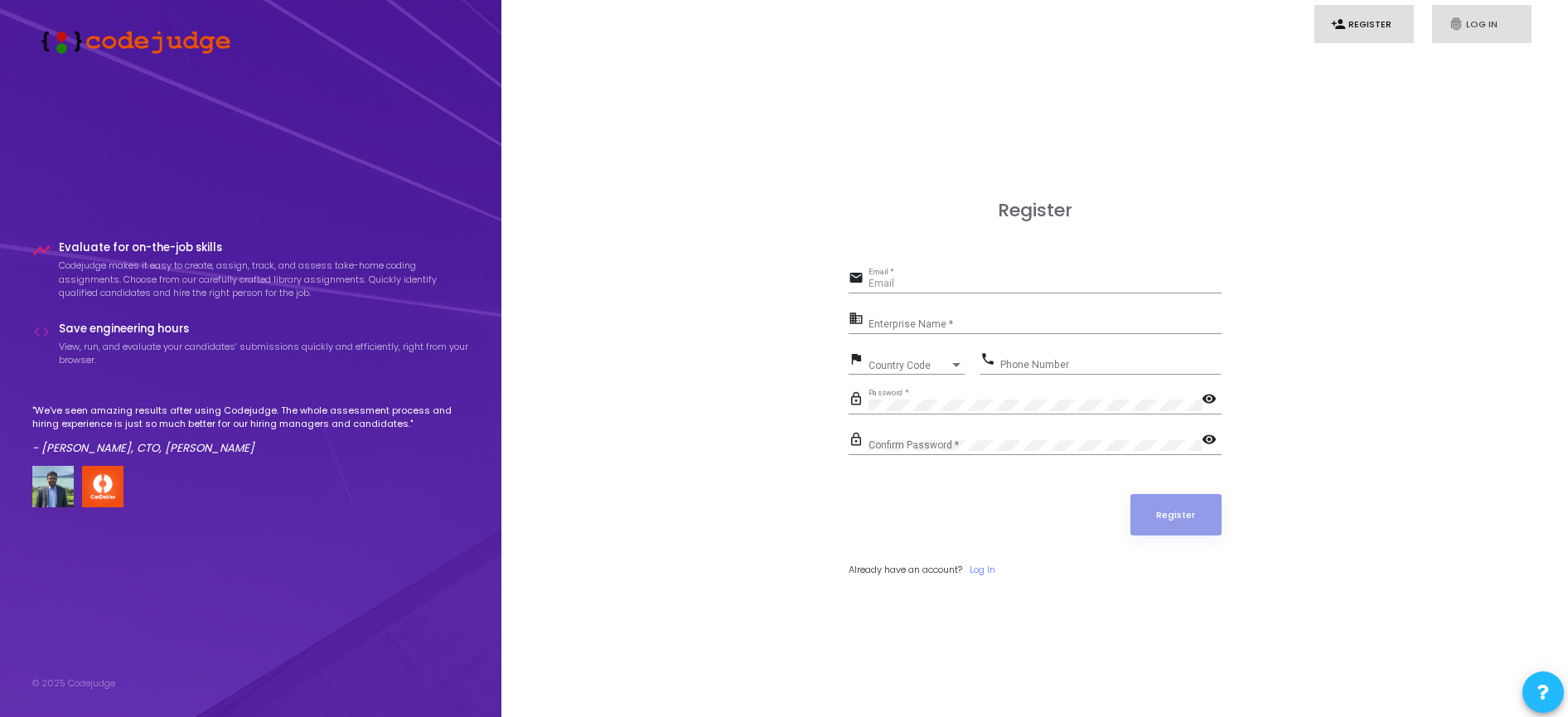
type input "[PERSON_NAME][EMAIL_ADDRESS][DOMAIN_NAME]"
click at [1458, 17] on icon "fingerprint" at bounding box center [1455, 23] width 15 height 15
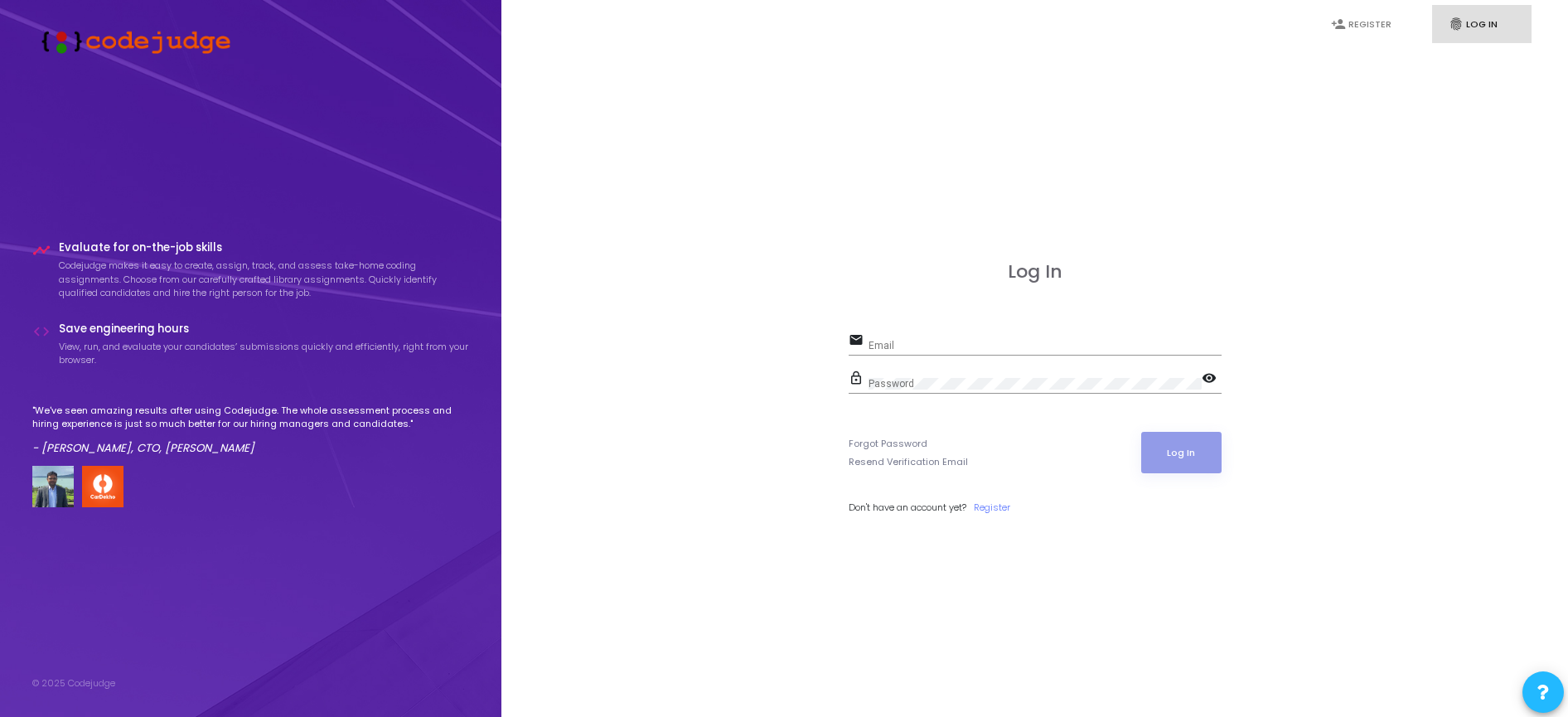
type input "[PERSON_NAME][EMAIL_ADDRESS][DOMAIN_NAME]"
click at [1053, 340] on input "jonathanshi@payoneer.com" at bounding box center [1044, 345] width 353 height 12
click at [1199, 443] on button "Log In" at bounding box center [1181, 453] width 80 height 41
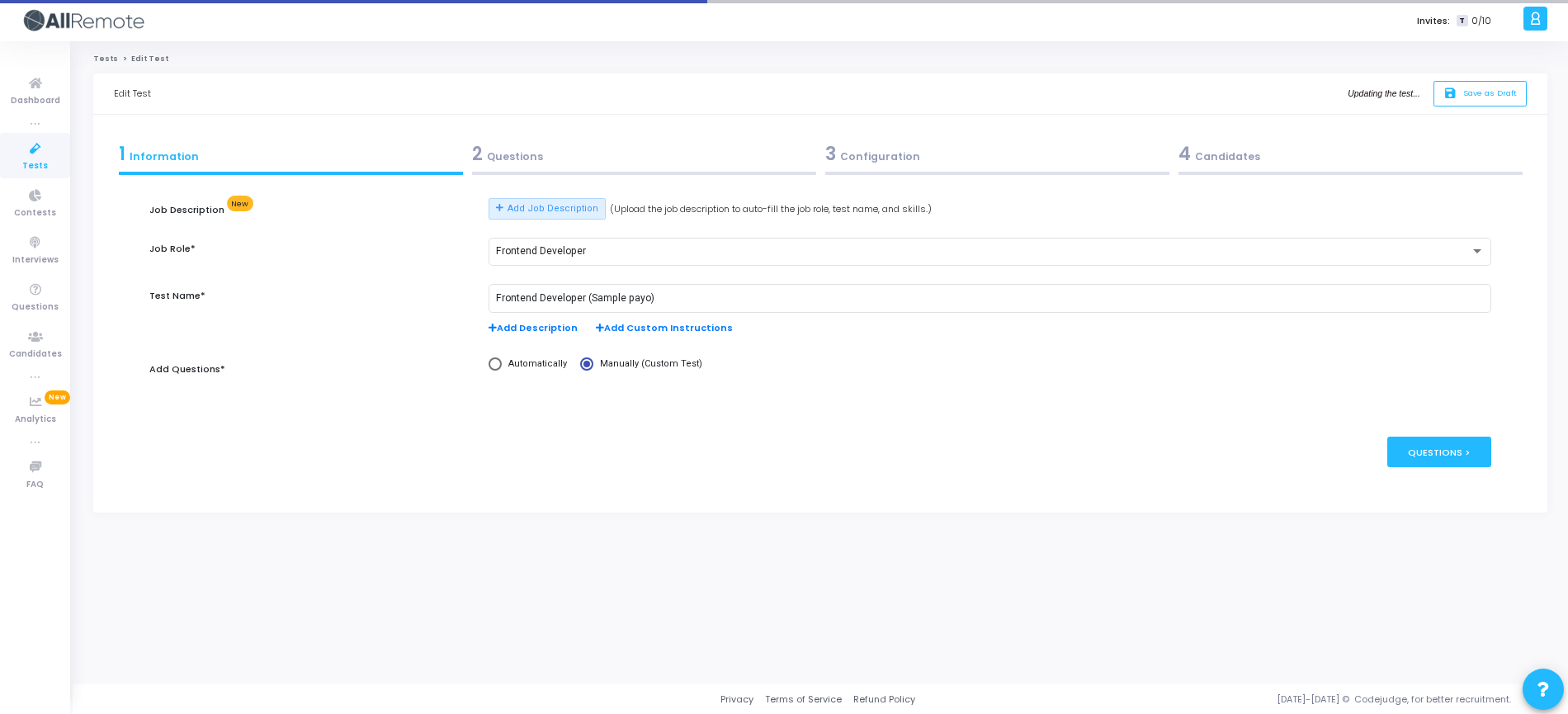
click at [580, 167] on div "2 Questions" at bounding box center [644, 153] width 344 height 27
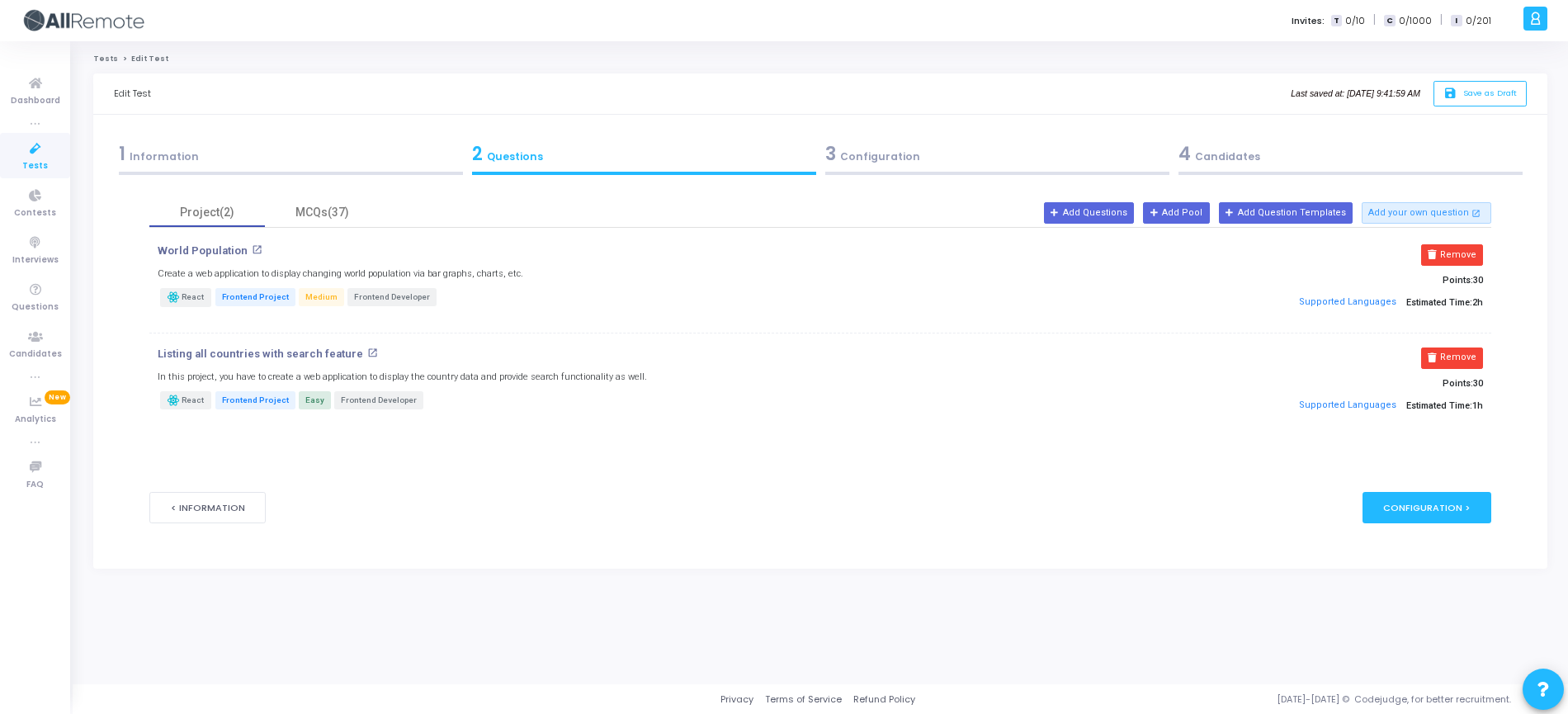
click at [978, 161] on div "3 Configuration" at bounding box center [998, 153] width 344 height 27
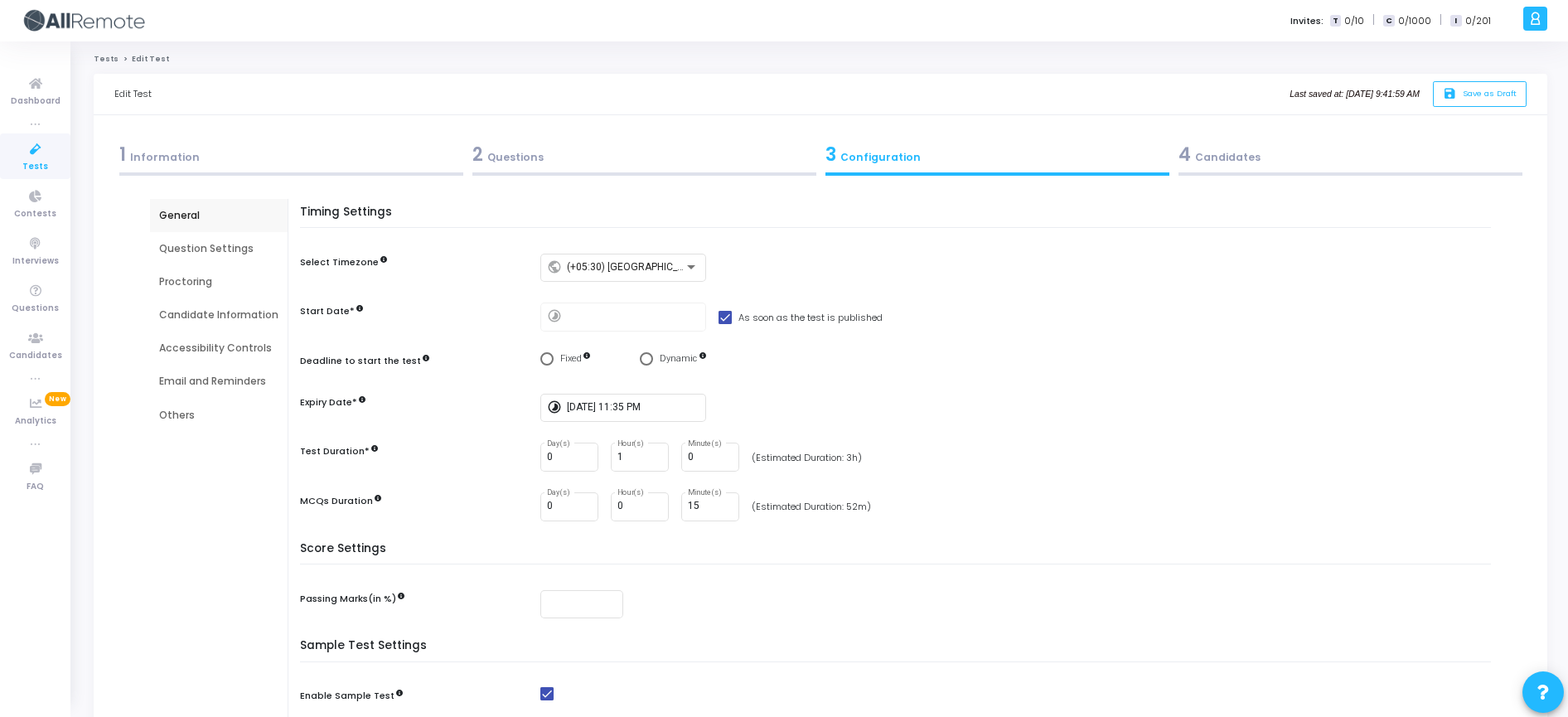
click at [1204, 153] on div "4 Candidates" at bounding box center [1350, 154] width 344 height 27
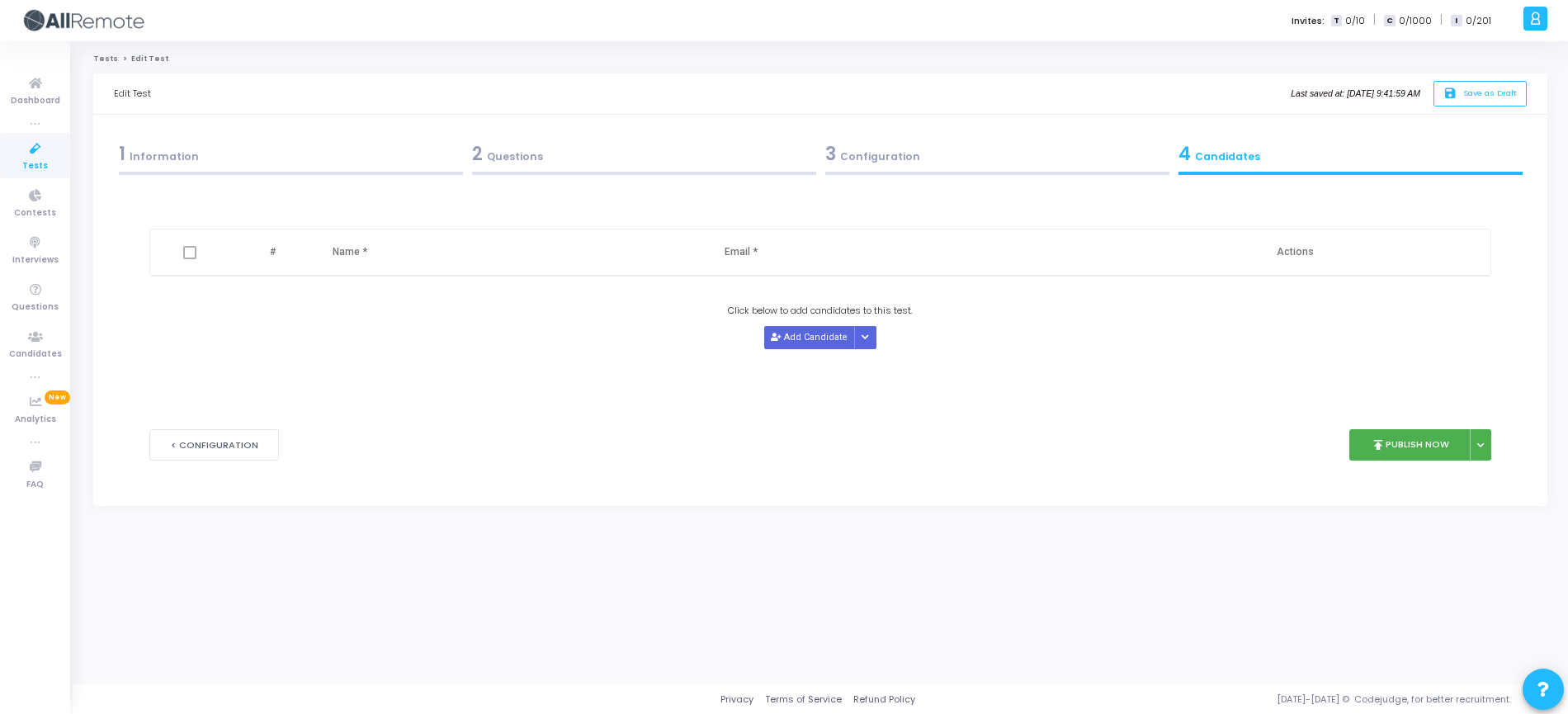
click at [532, 157] on div "2 Questions" at bounding box center [644, 153] width 344 height 27
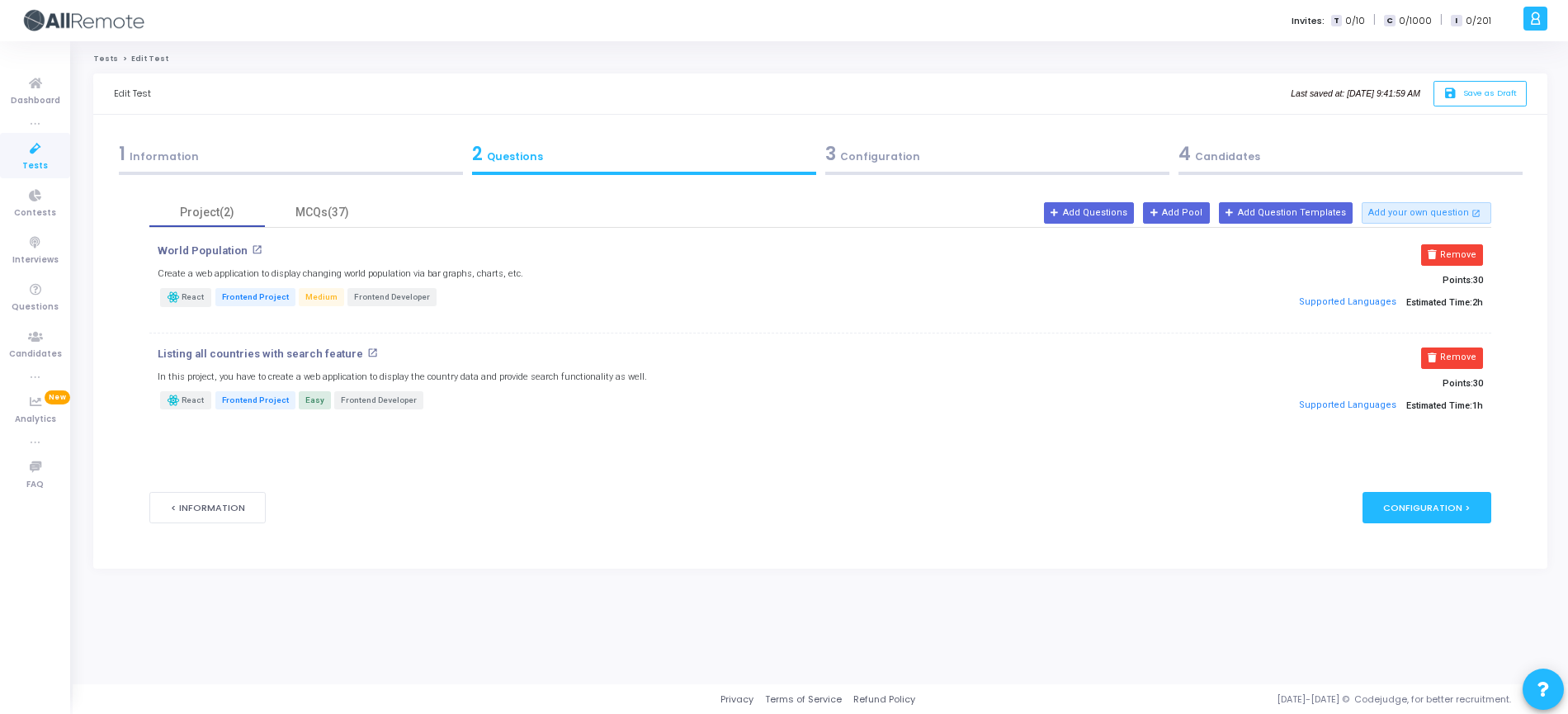
click at [858, 150] on div "3 Configuration" at bounding box center [998, 153] width 344 height 27
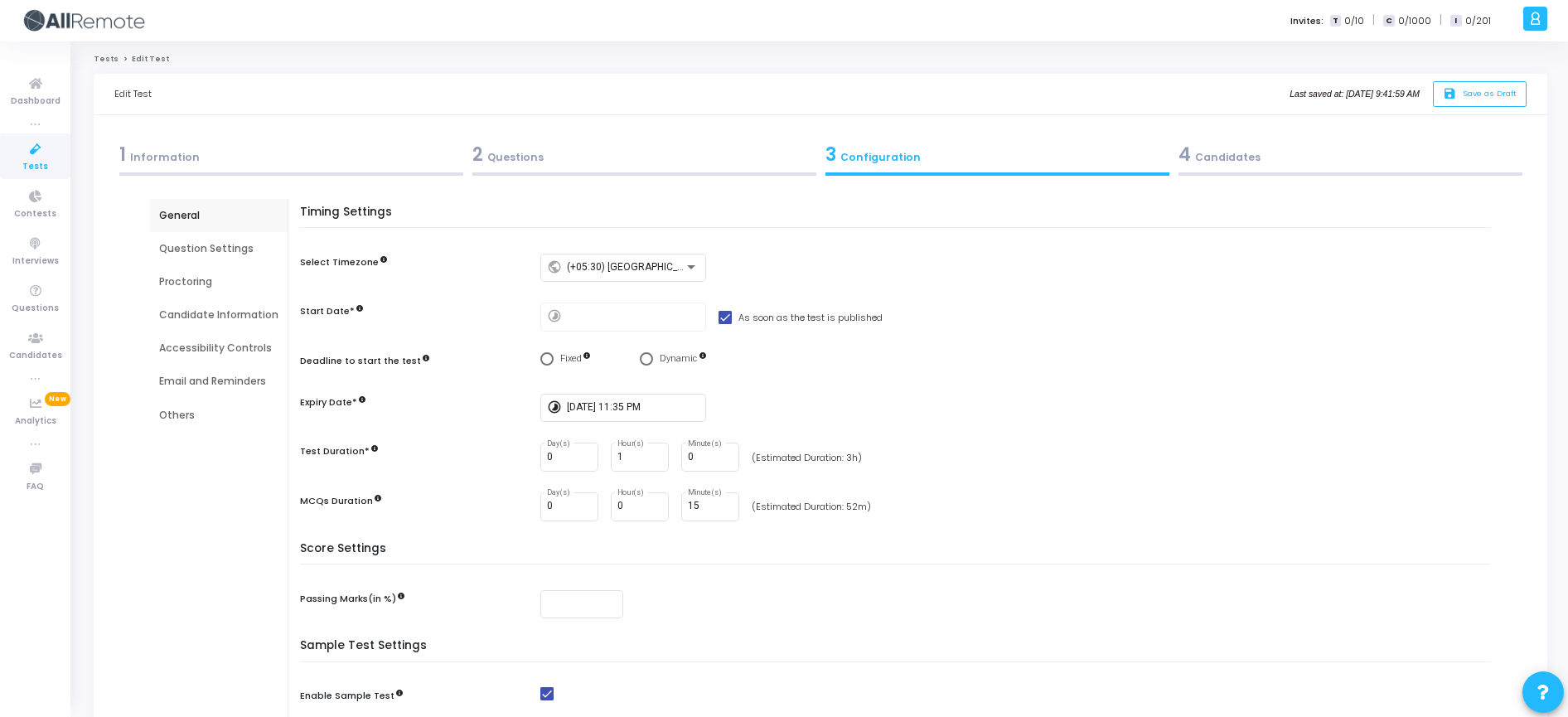
click at [671, 148] on div "2 Questions" at bounding box center [644, 154] width 344 height 27
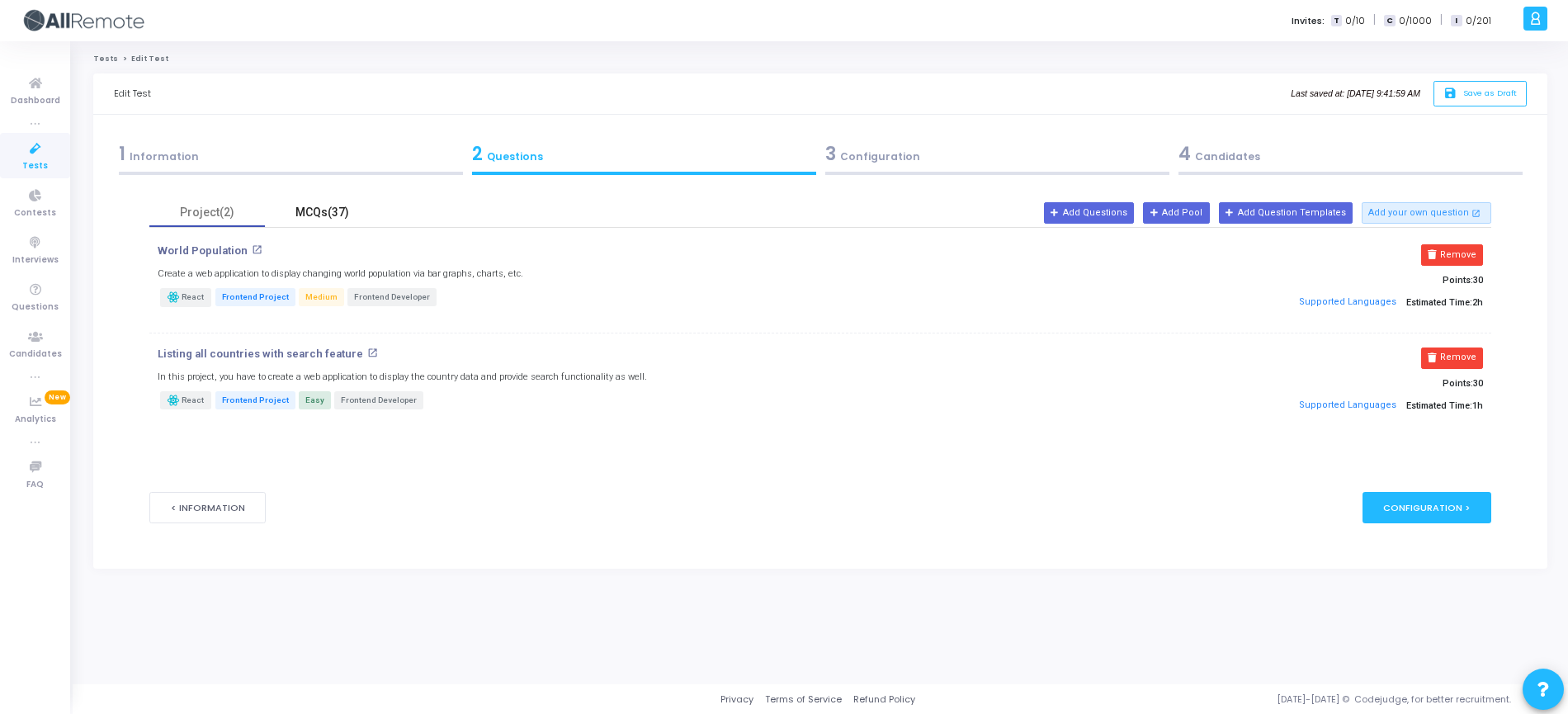
click at [331, 205] on div "MCQs(37)" at bounding box center [323, 213] width 96 height 17
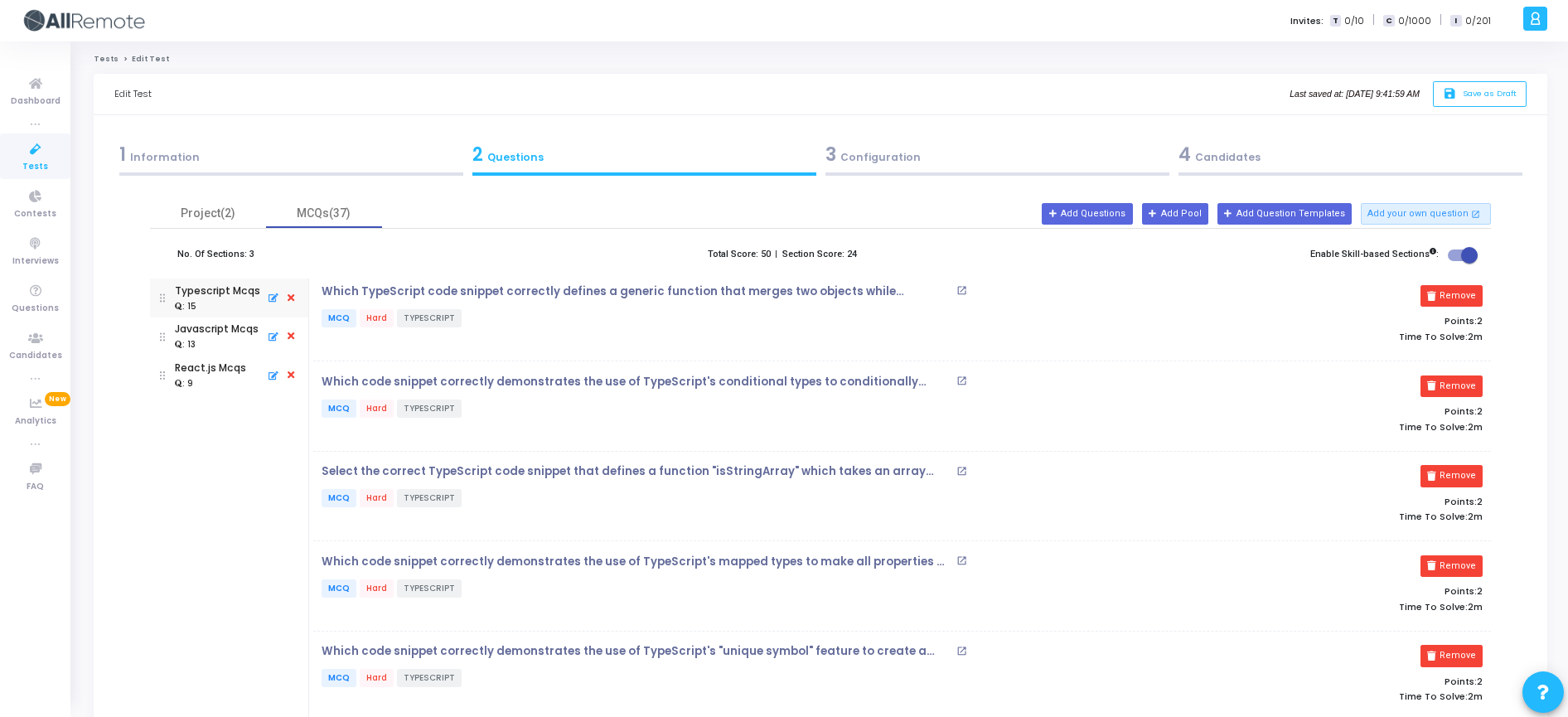
click at [105, 62] on link "Tests" at bounding box center [105, 59] width 24 height 10
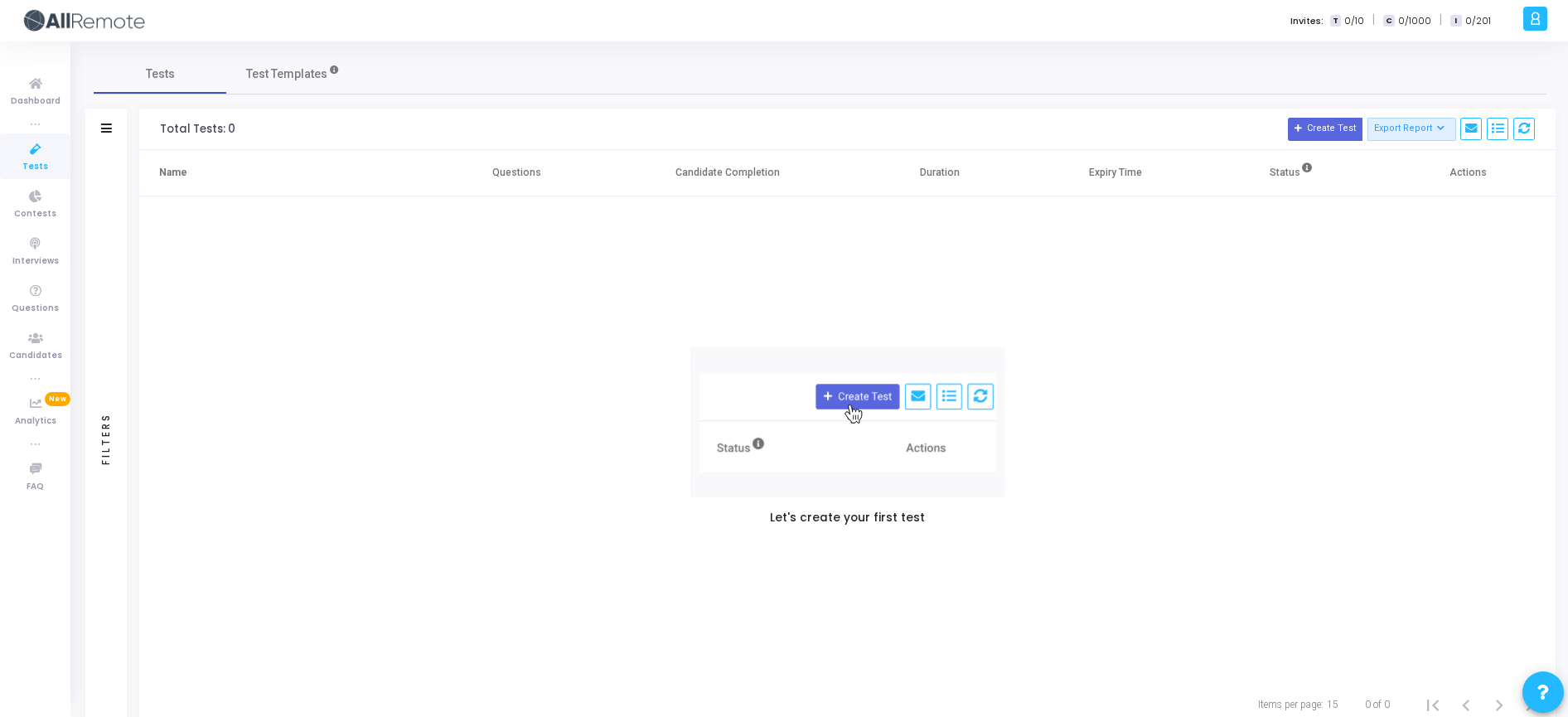
click at [102, 327] on div "Filters" at bounding box center [106, 439] width 41 height 578
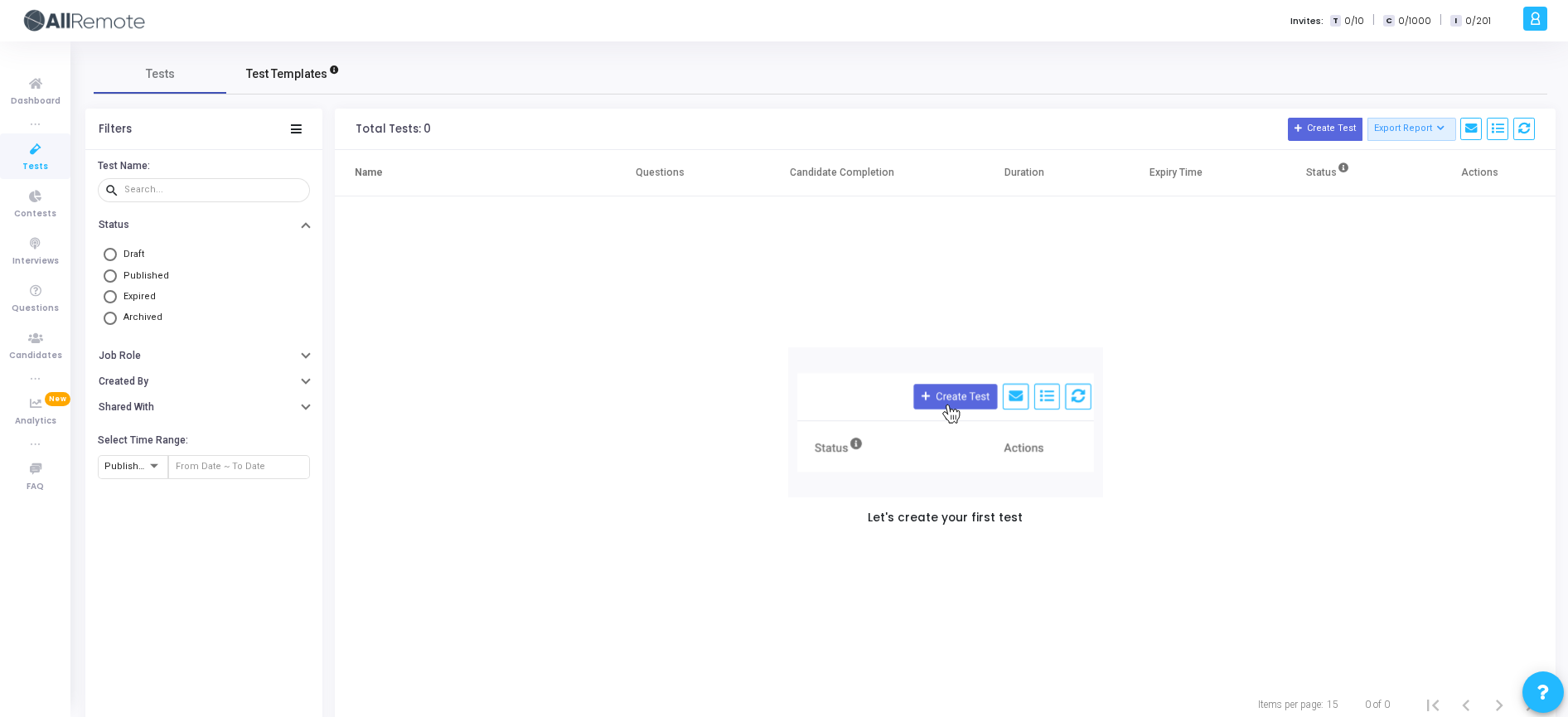
click at [283, 85] on link "Test Templates" at bounding box center [293, 73] width 133 height 40
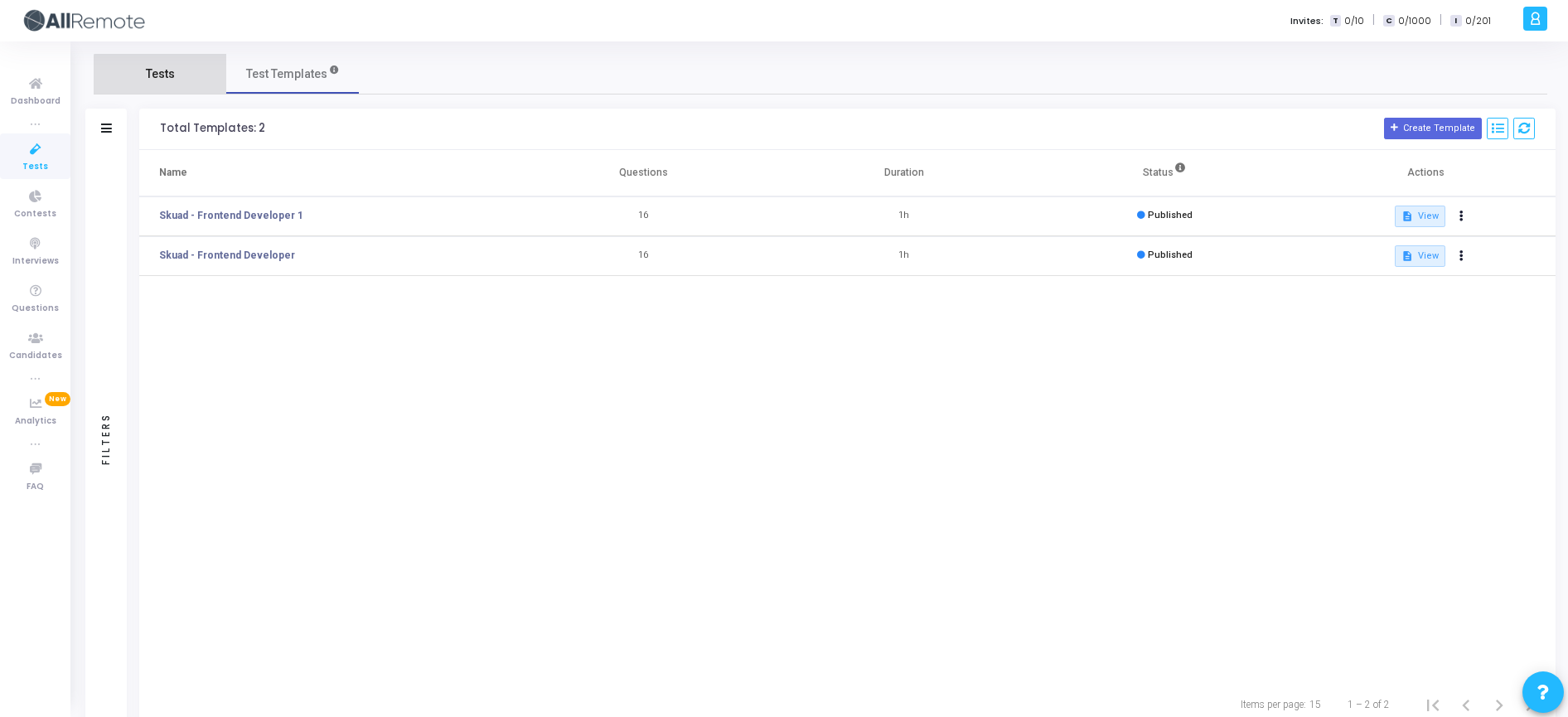
click at [170, 78] on span "Tests" at bounding box center [161, 74] width 29 height 18
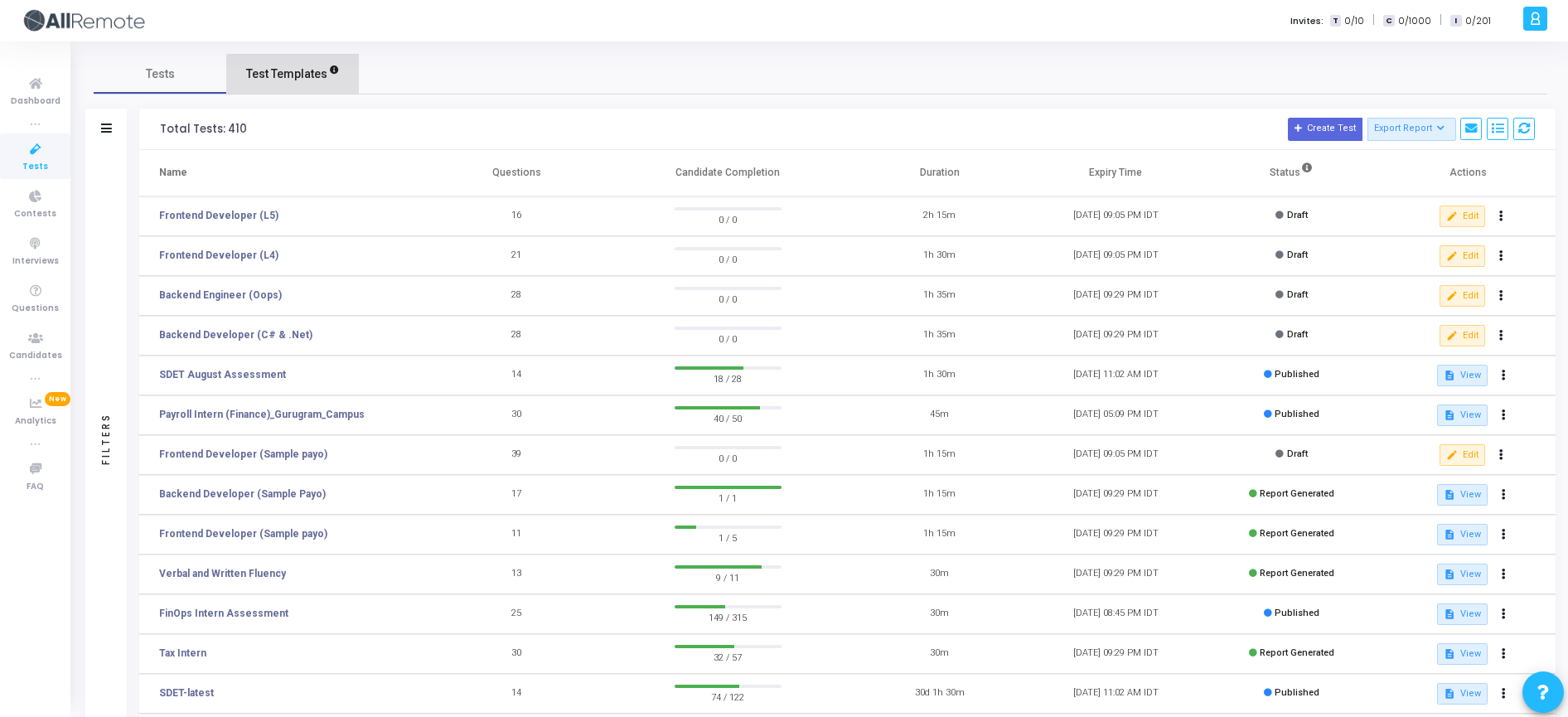
click at [320, 74] on span "Test Templates" at bounding box center [286, 74] width 81 height 18
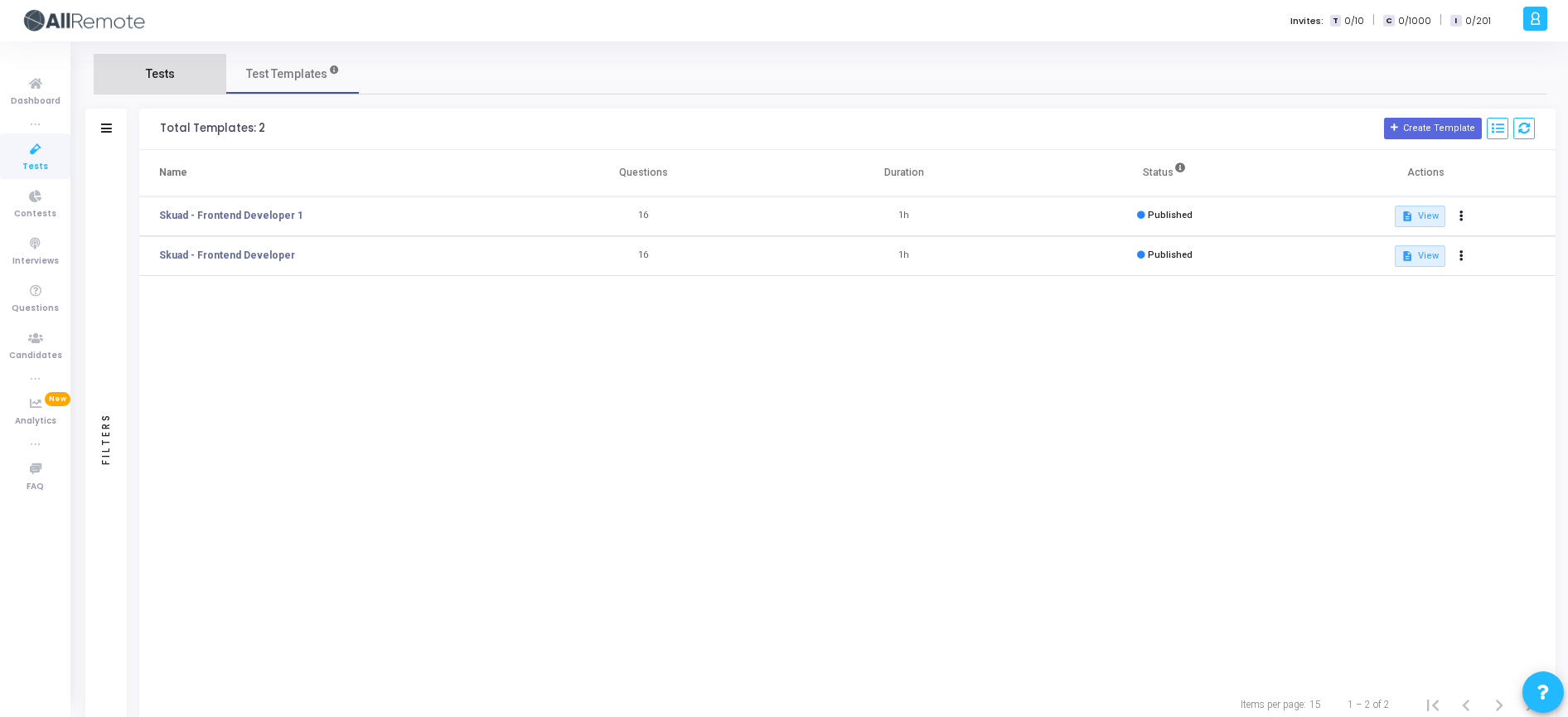
click at [185, 80] on link "Tests" at bounding box center [160, 73] width 133 height 40
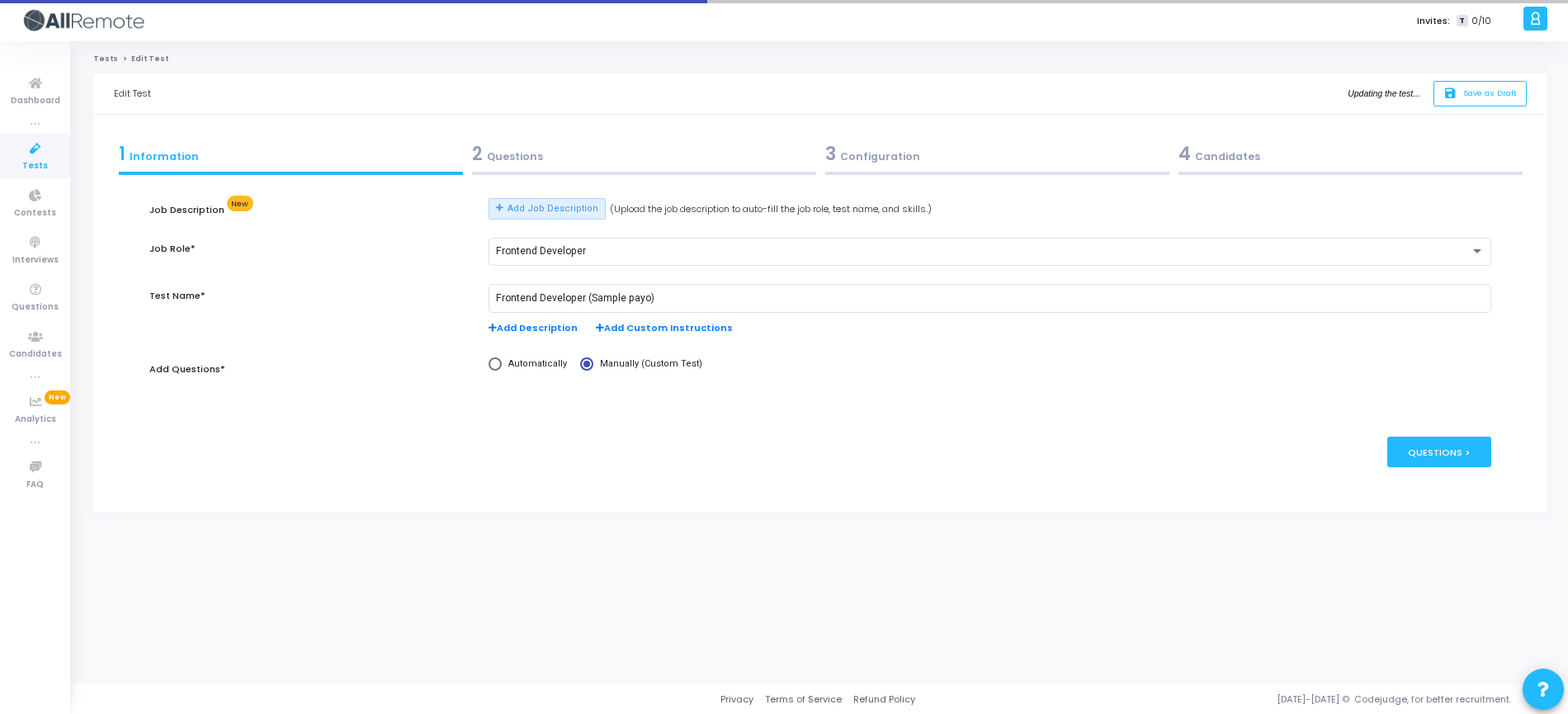
click at [552, 155] on div "2 Questions" at bounding box center [644, 153] width 344 height 27
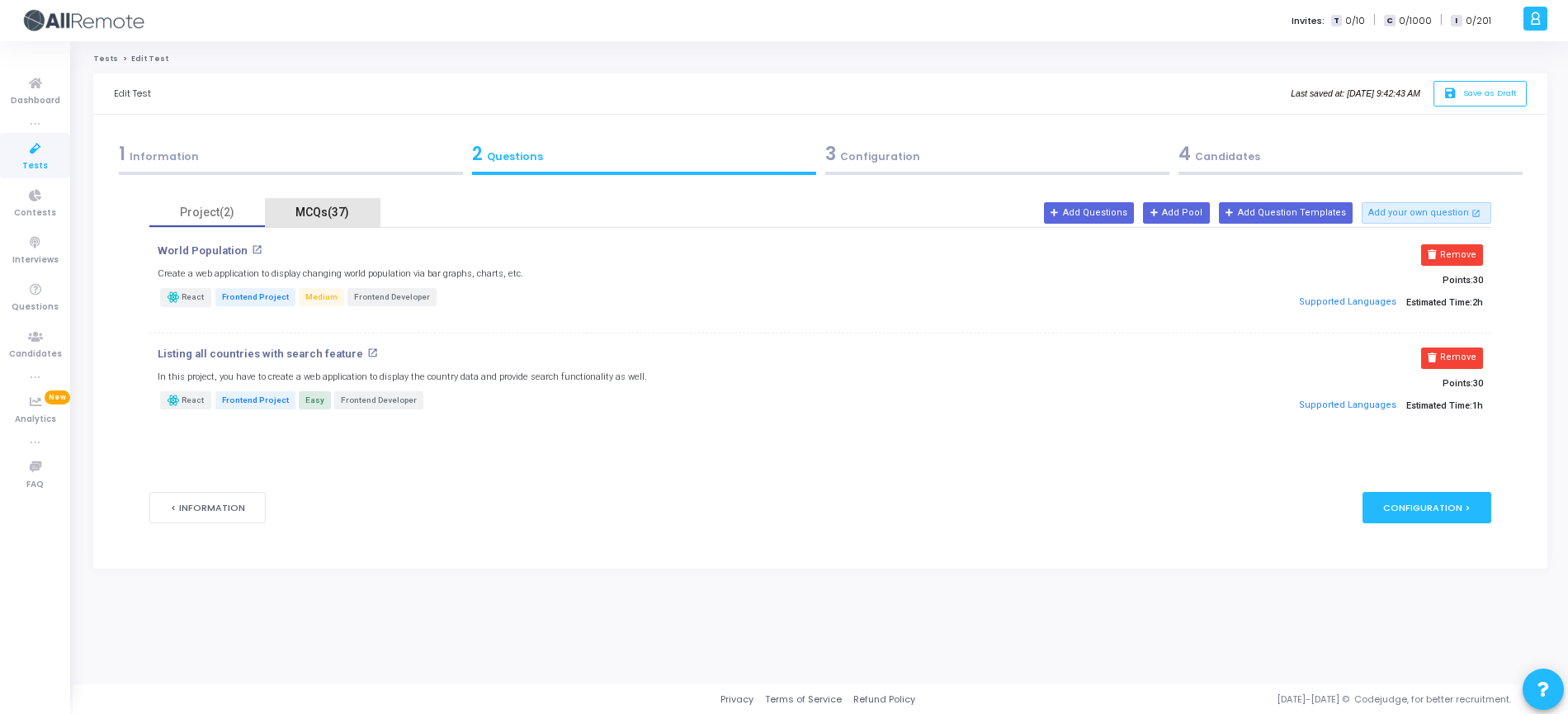
click at [323, 223] on div "MCQs(37)" at bounding box center [323, 213] width 116 height 29
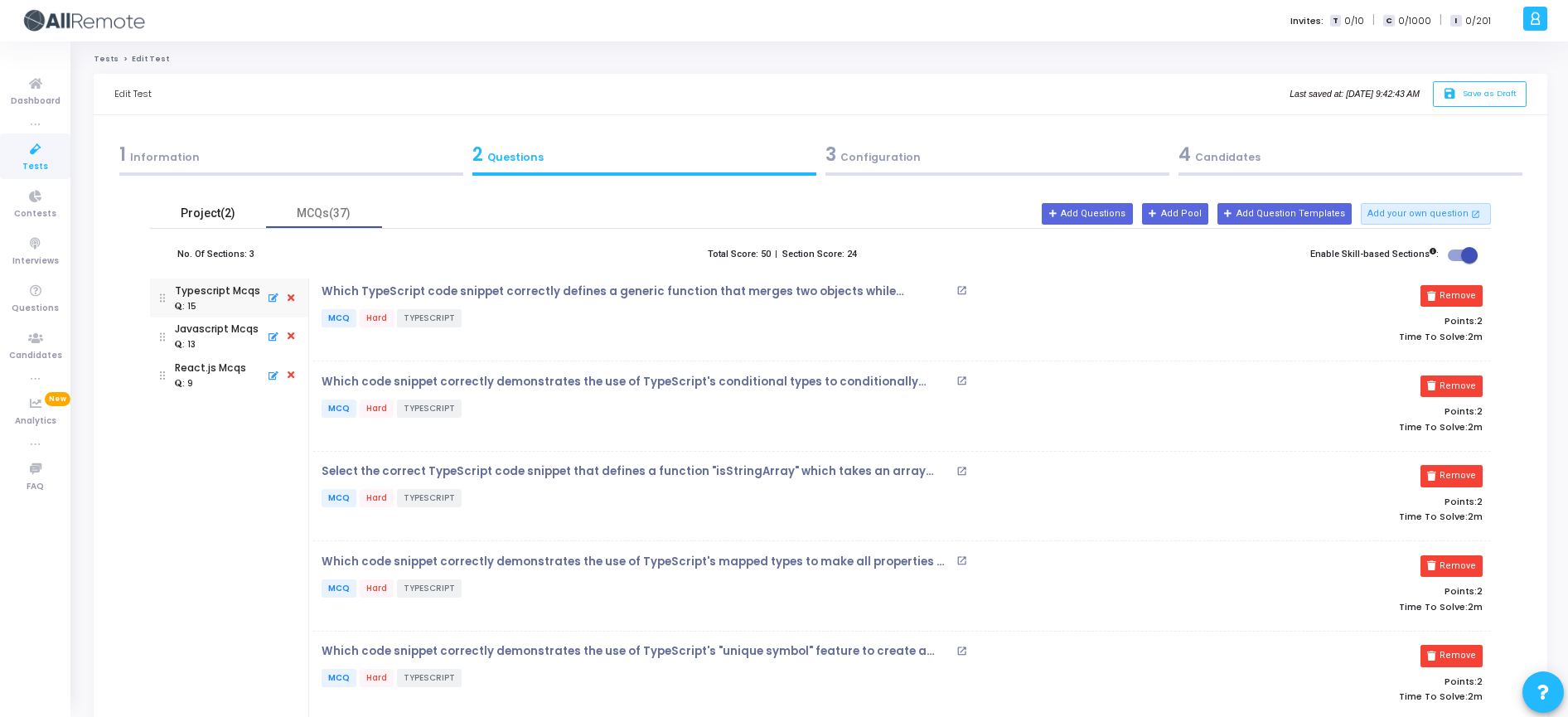
click at [201, 218] on div "Project(2)" at bounding box center [208, 214] width 97 height 18
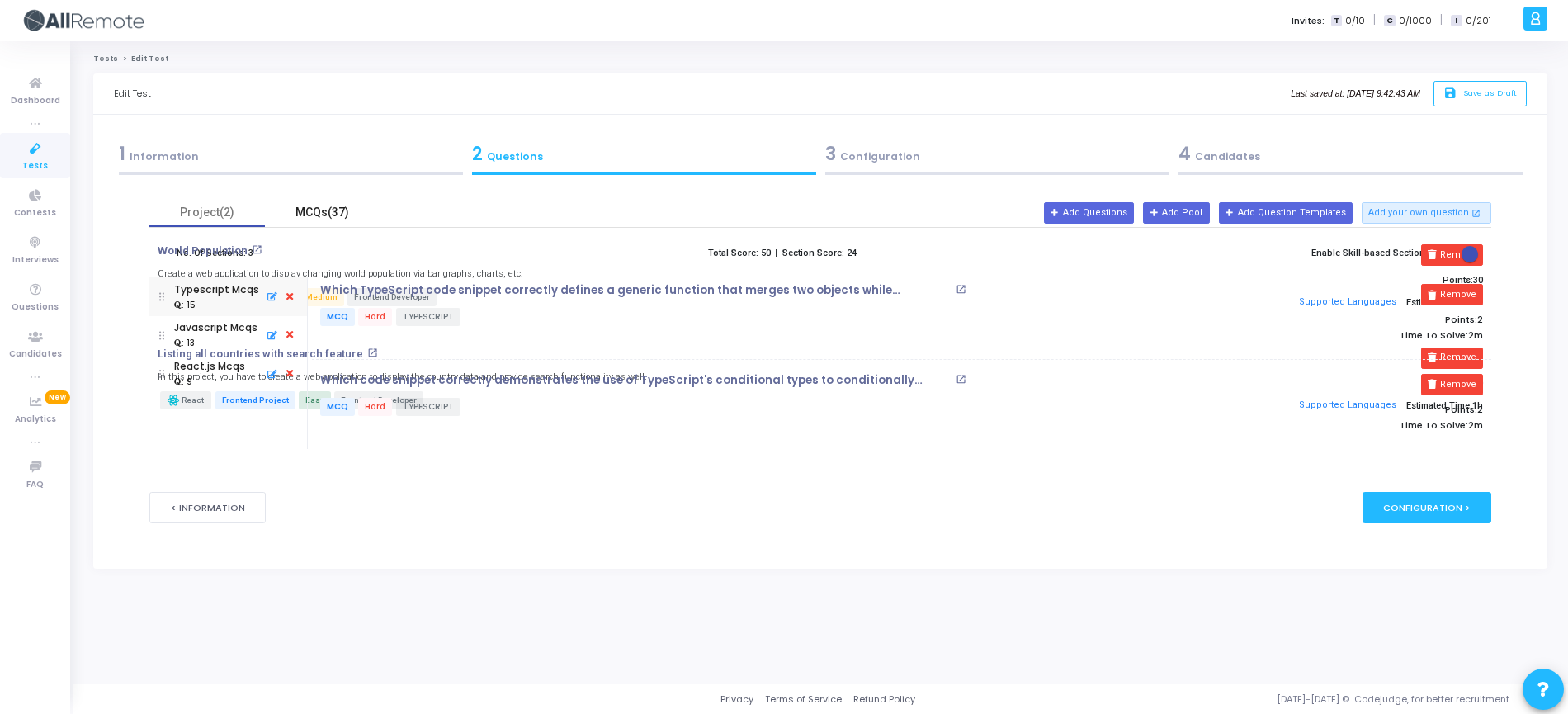
click at [330, 215] on div "MCQs(37)" at bounding box center [323, 213] width 96 height 17
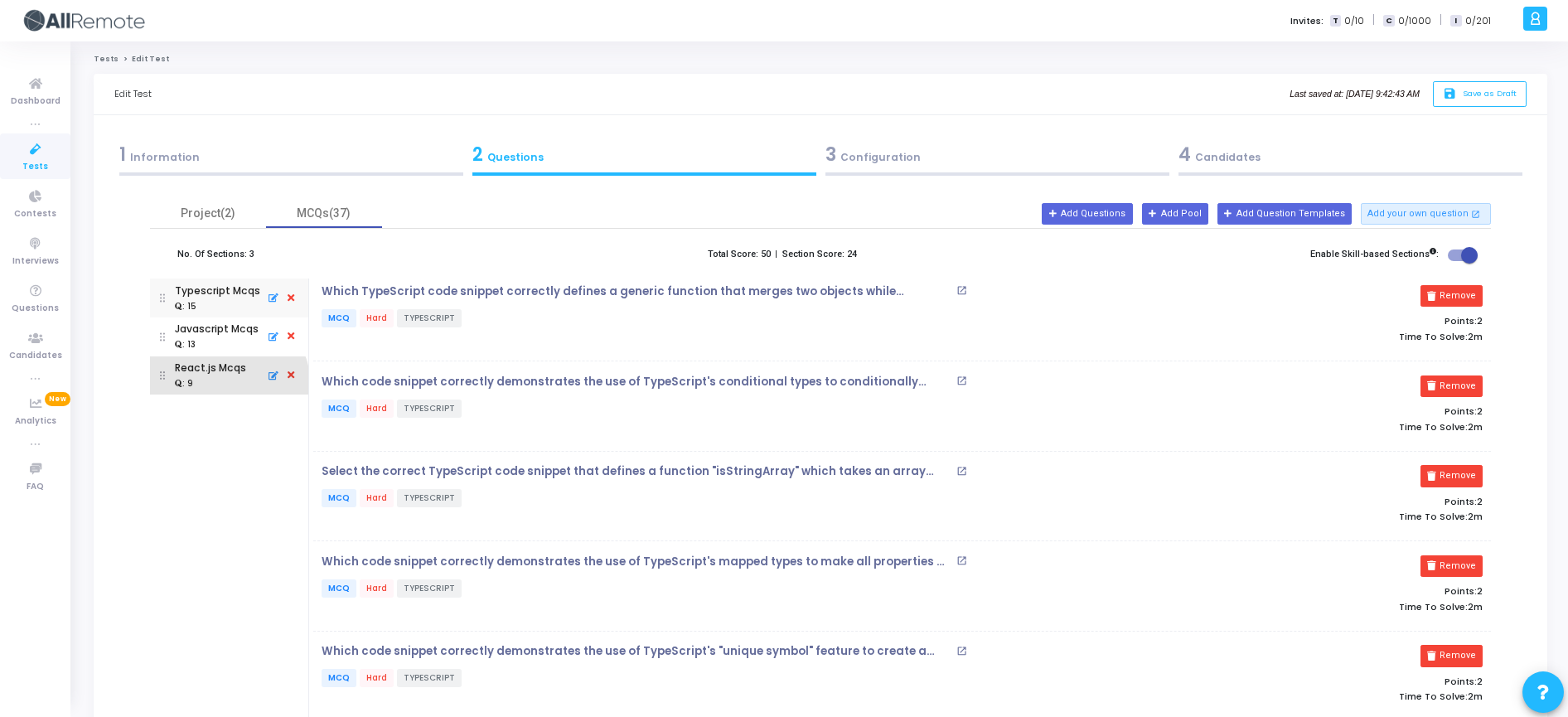
click at [222, 386] on div ": 9" at bounding box center [210, 382] width 71 height 15
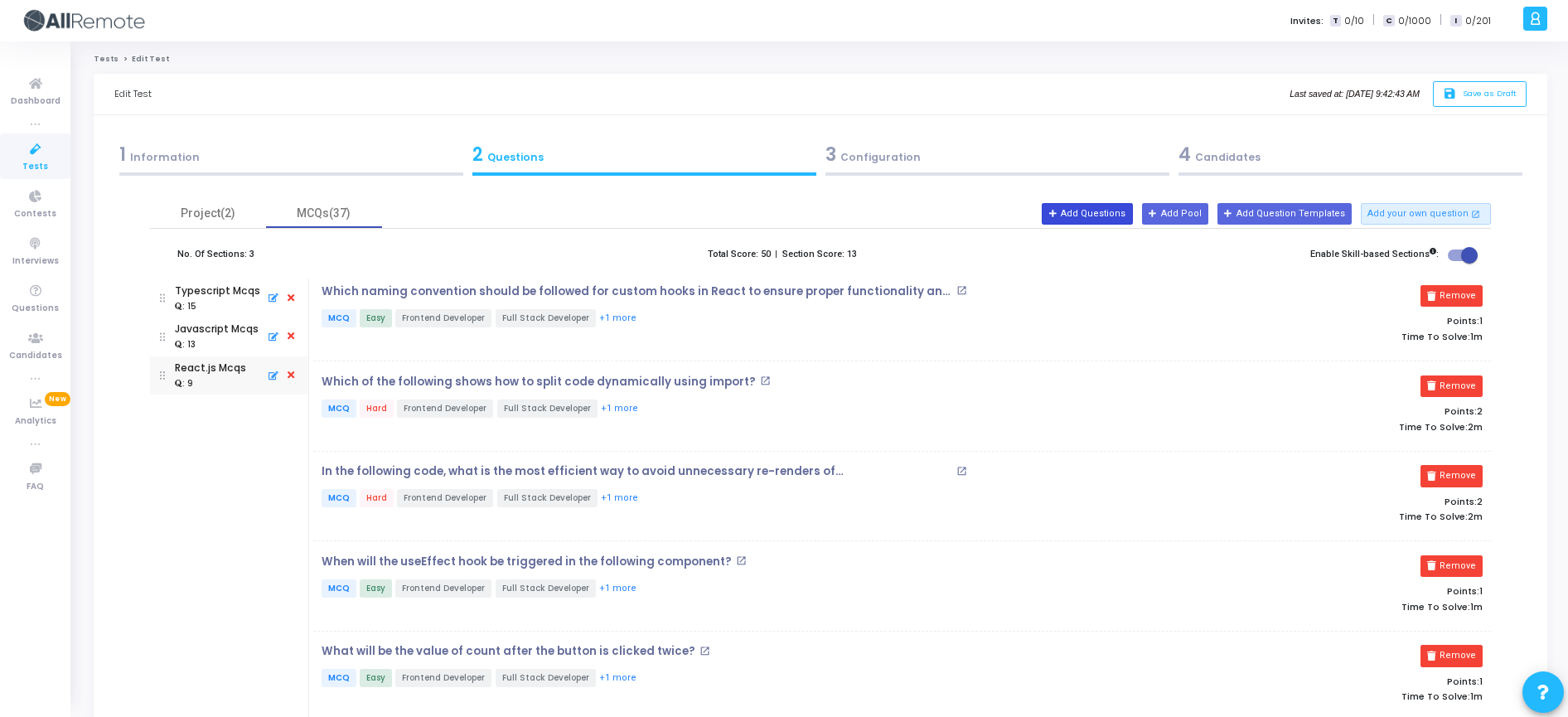
click at [1120, 218] on button "Add Questions" at bounding box center [1086, 214] width 91 height 21
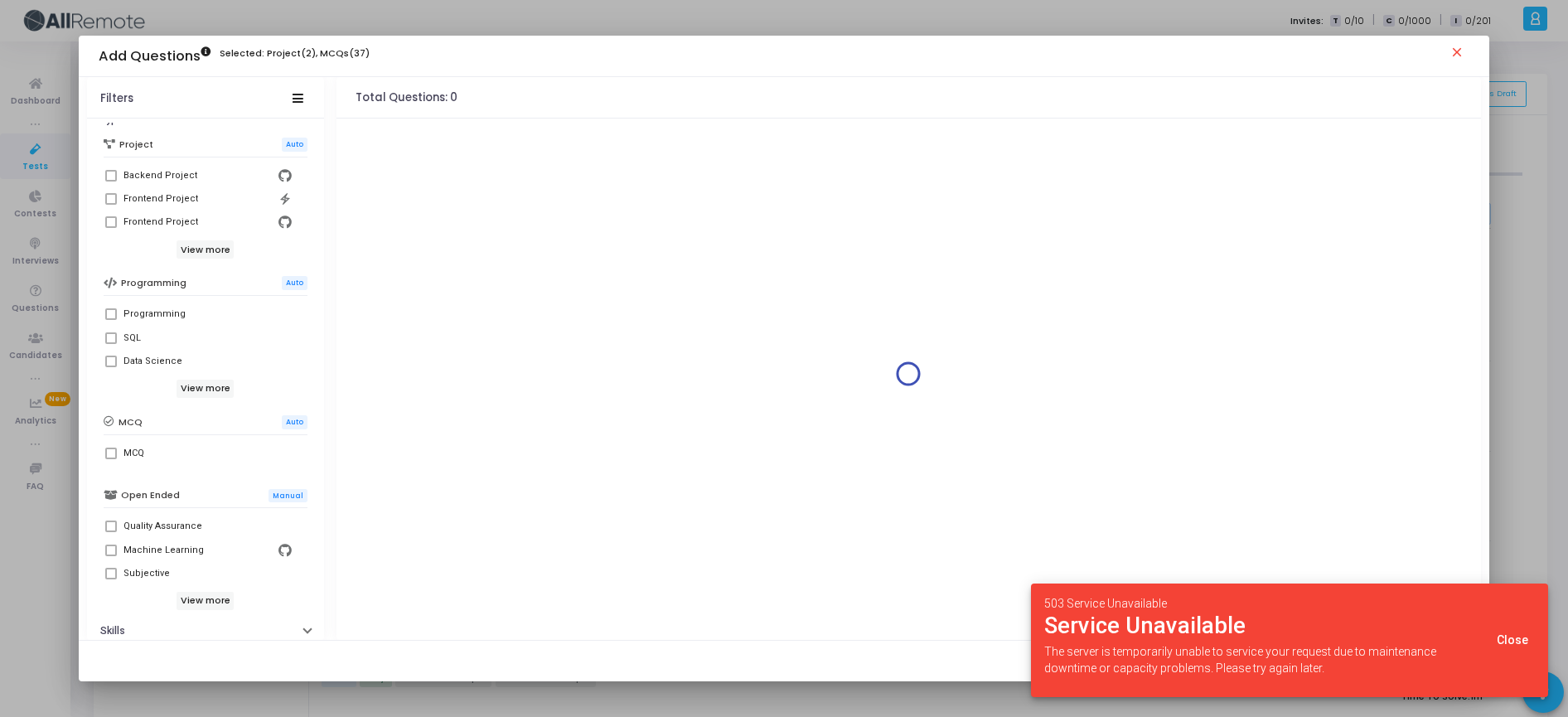
scroll to position [243, 0]
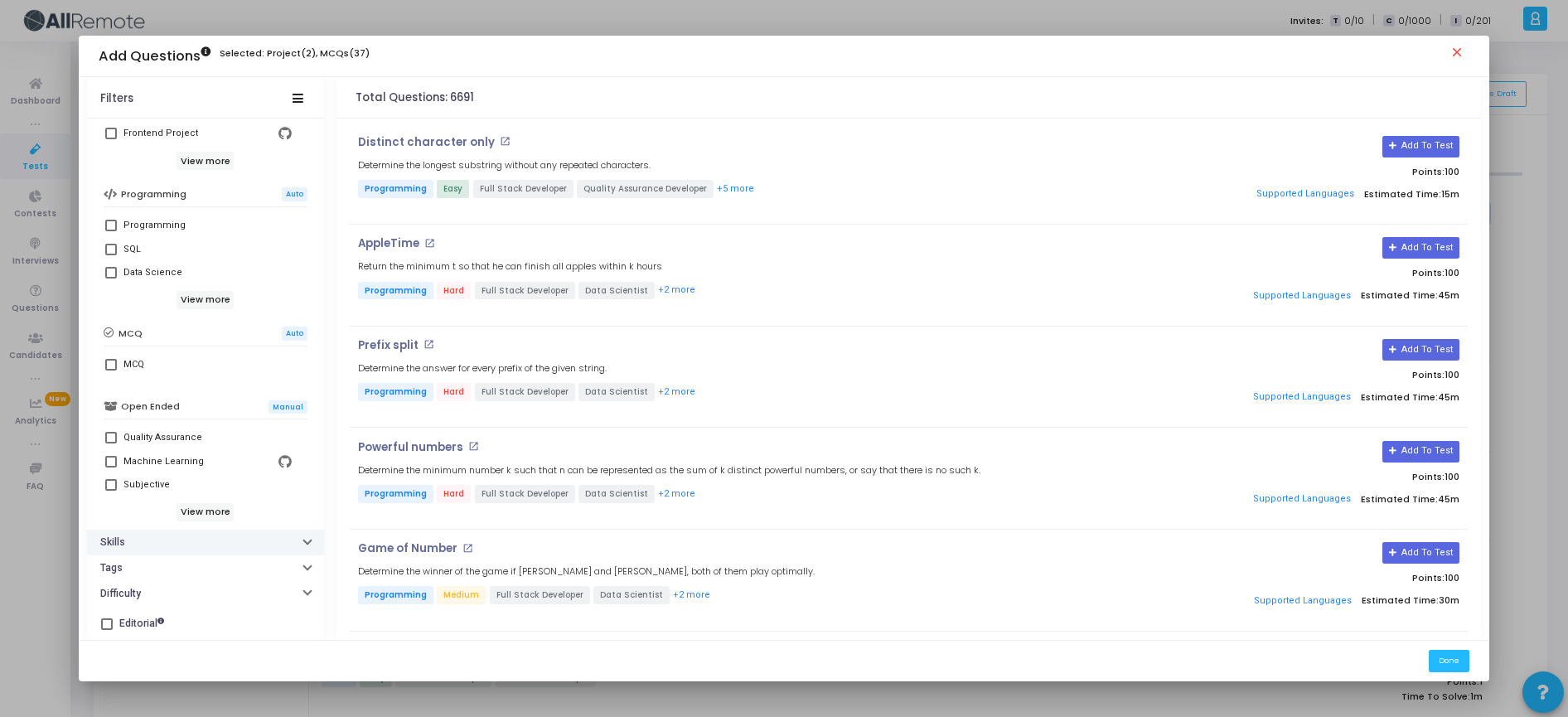
click at [158, 531] on button "Skills" at bounding box center [205, 542] width 237 height 25
click at [146, 574] on input "text" at bounding box center [215, 571] width 171 height 10
type input "react"
click at [112, 628] on span at bounding box center [111, 632] width 12 height 12
click at [111, 637] on input "React.js" at bounding box center [110, 637] width 1 height 1
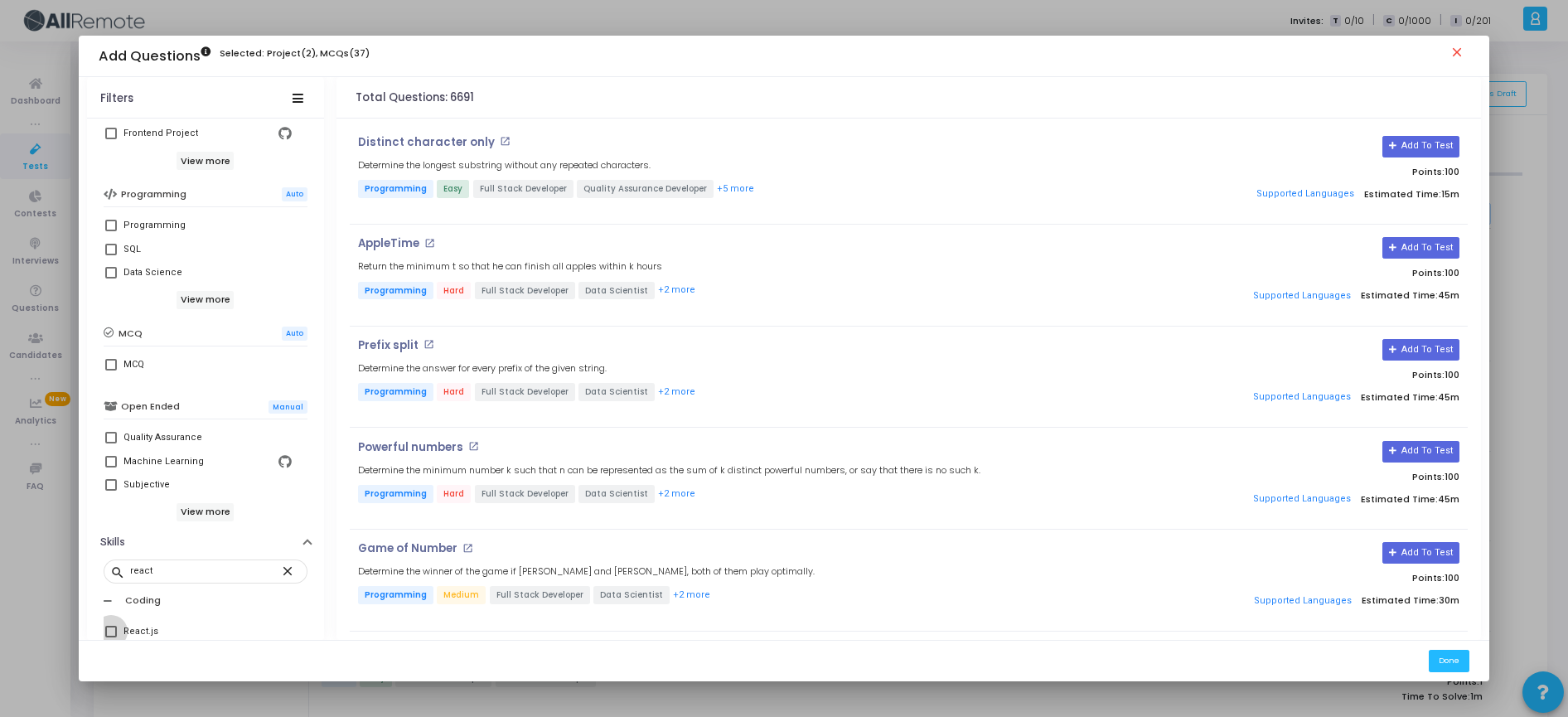
checkbox input "true"
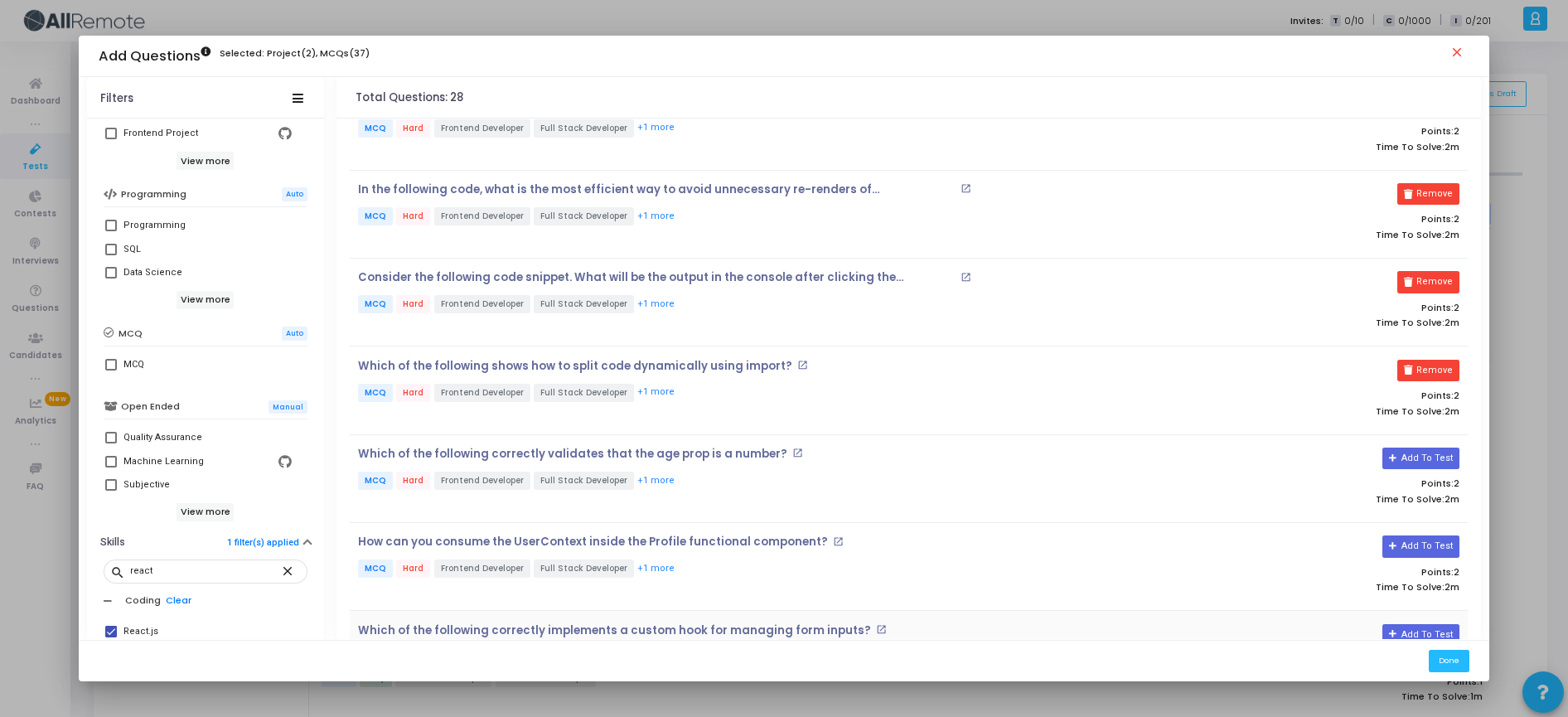
scroll to position [276, 0]
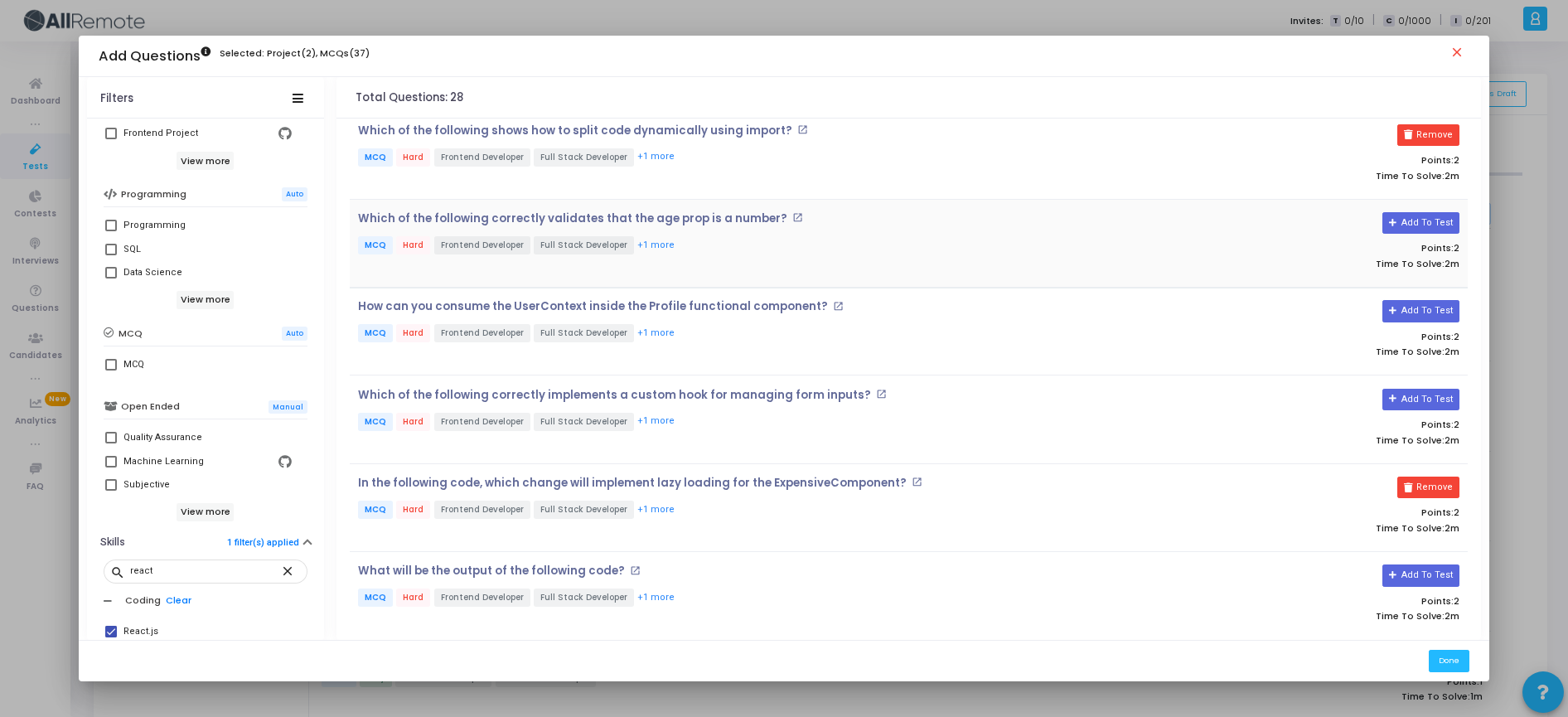
click at [728, 248] on p "MCQ Hard Frontend Developer Full Stack Developer +1 more" at bounding box center [722, 246] width 728 height 20
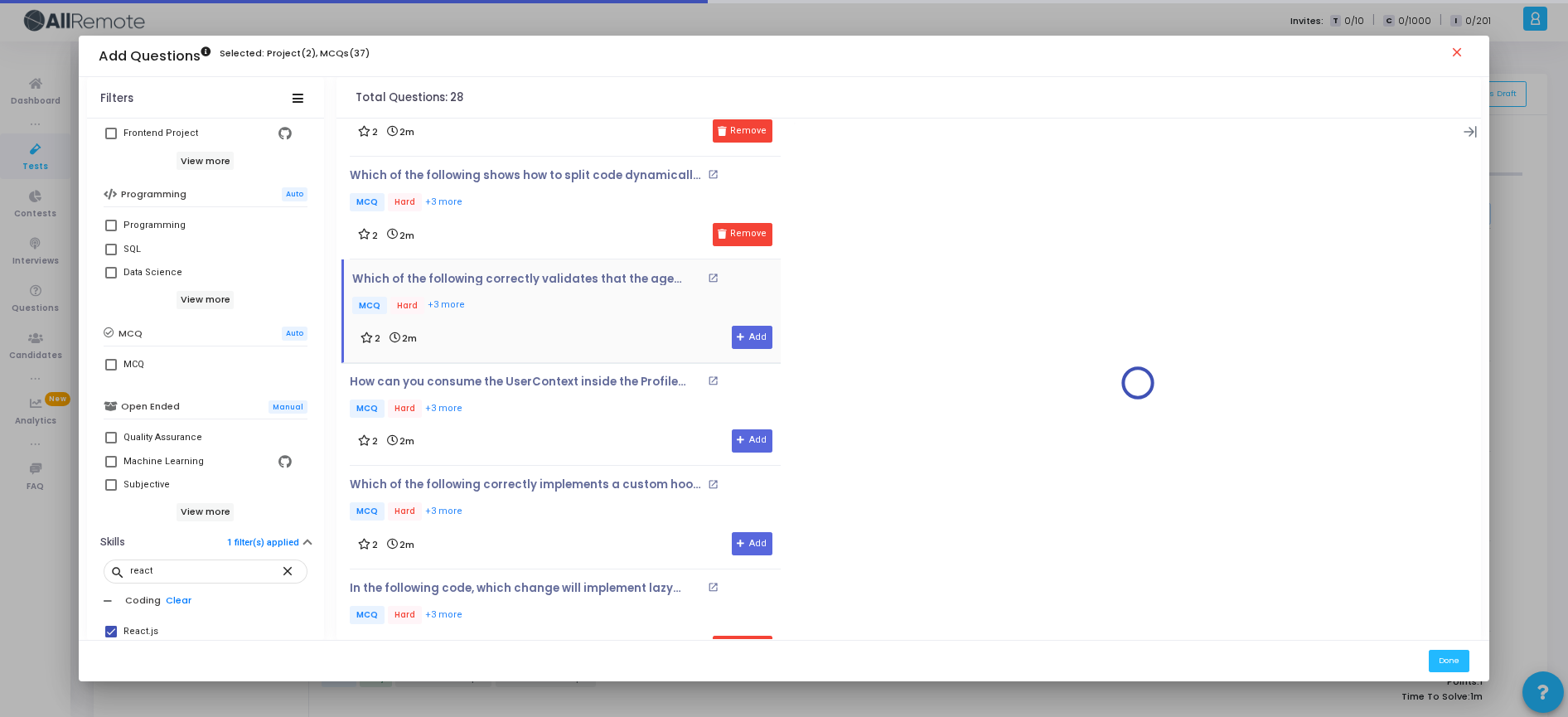
scroll to position [322, 0]
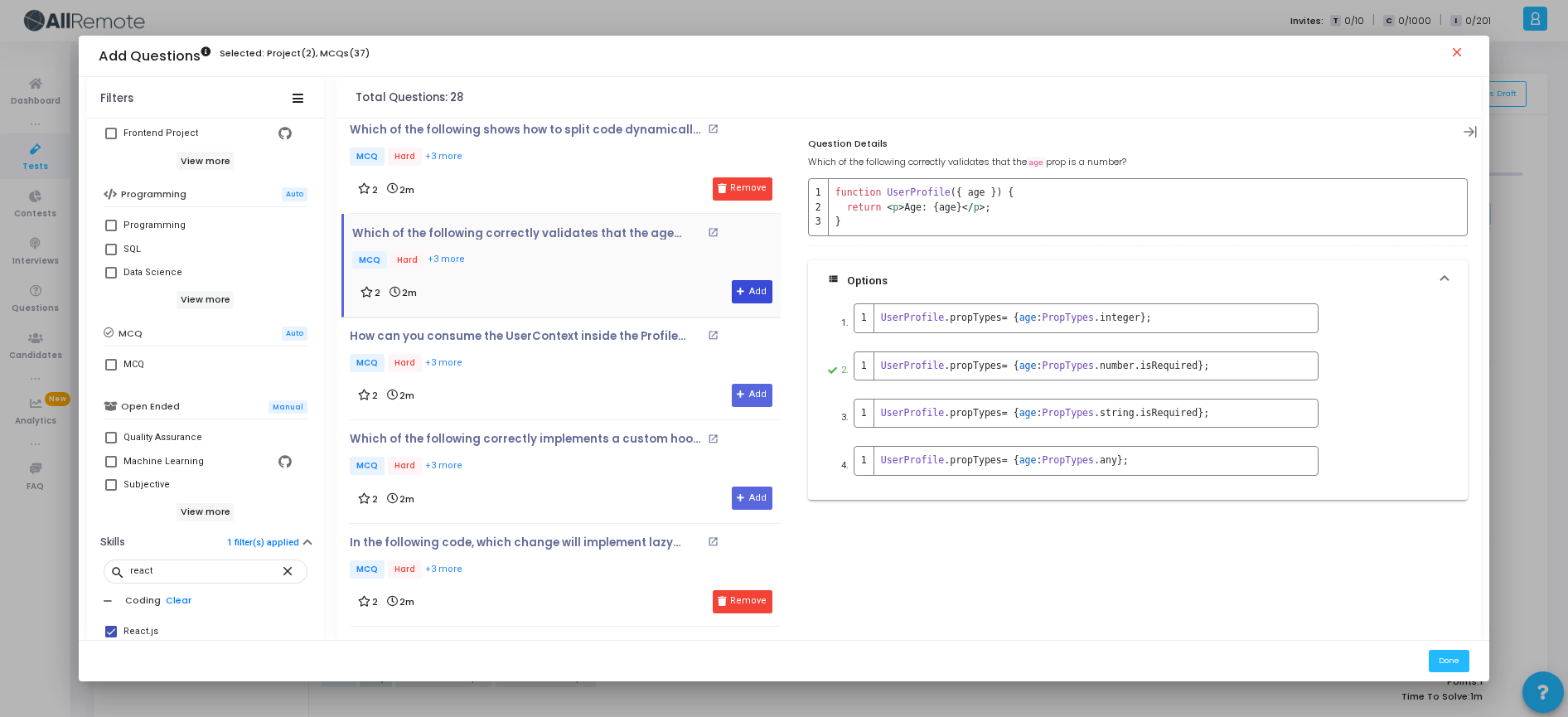
click at [753, 291] on button "Add" at bounding box center [752, 292] width 41 height 23
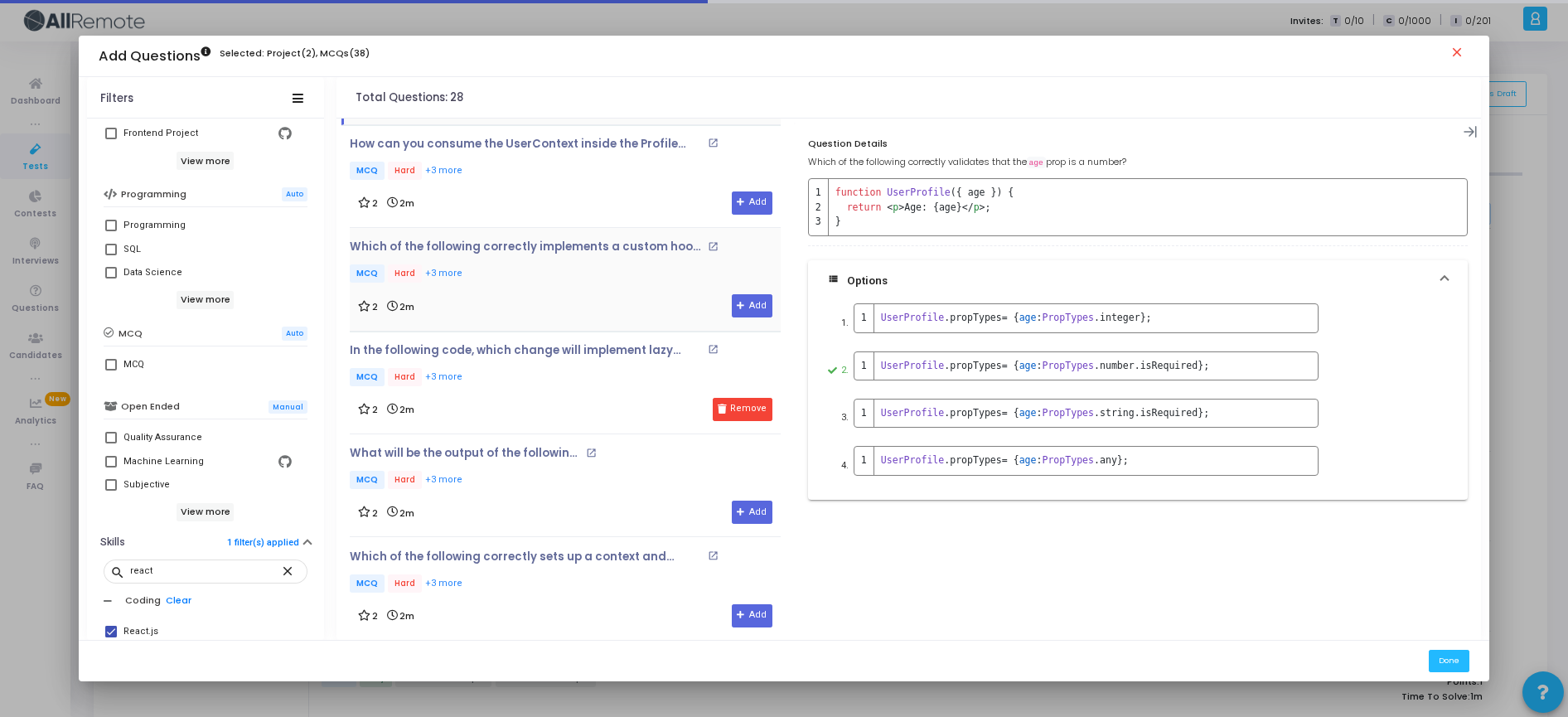
scroll to position [693, 0]
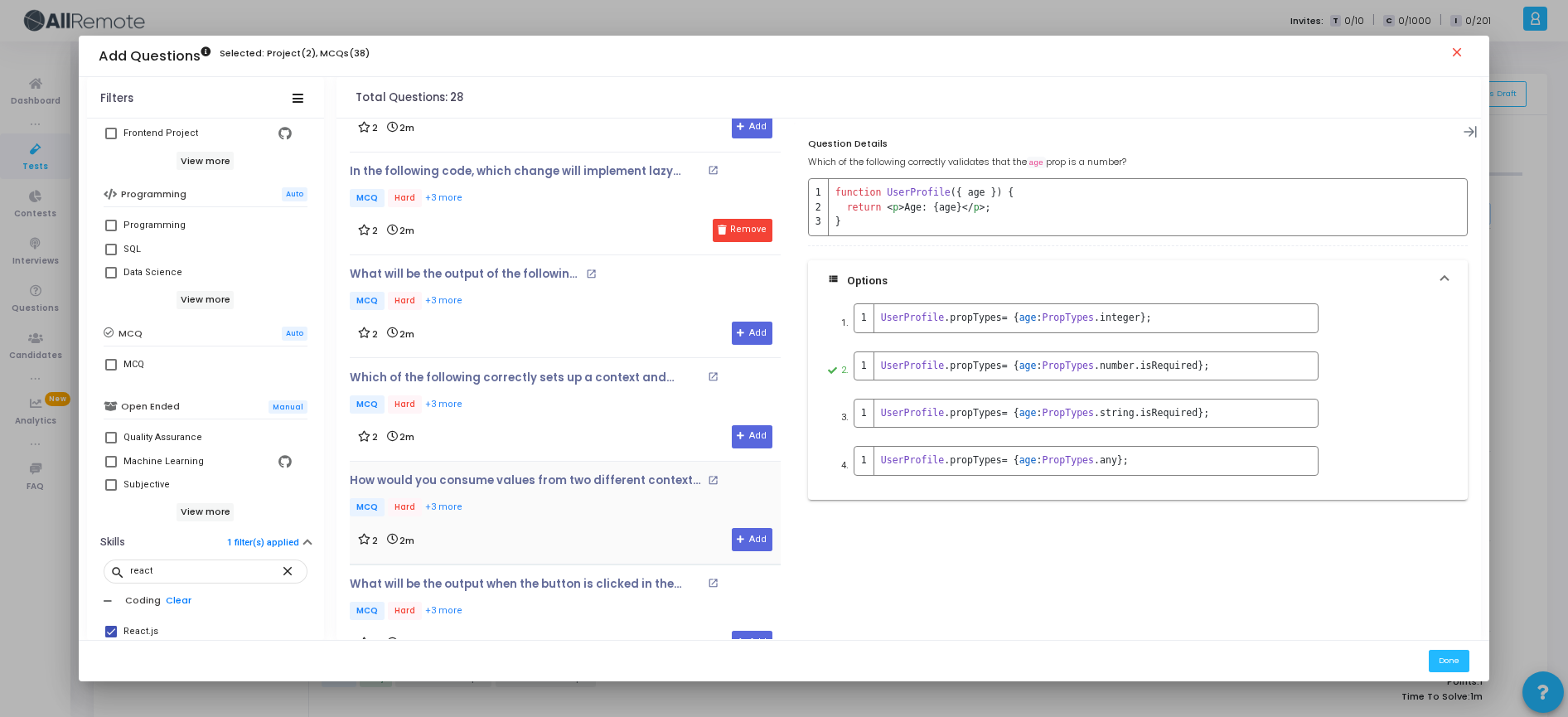
click at [613, 520] on div "How would you consume values from two different contexts in the same component?…" at bounding box center [566, 512] width 431 height 77
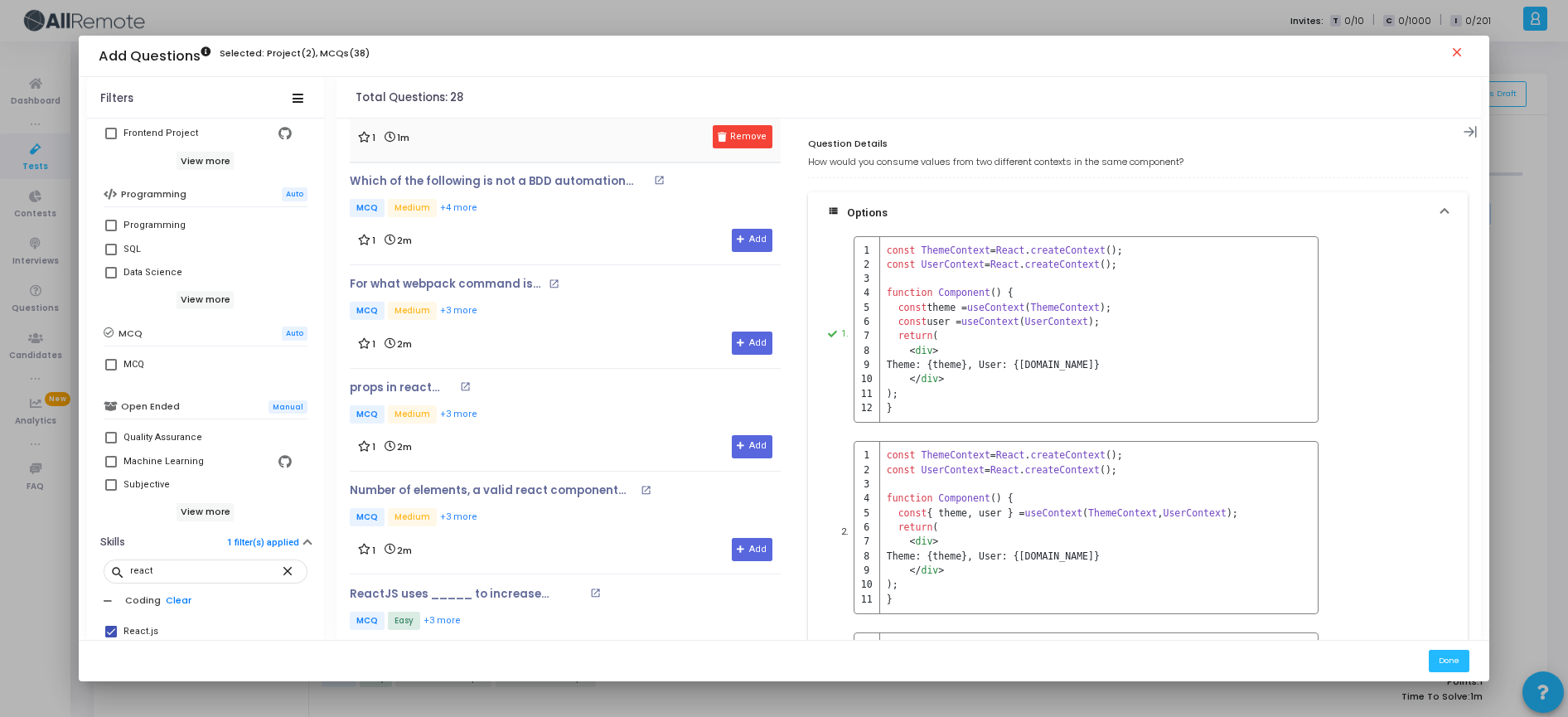
scroll to position [2386, 0]
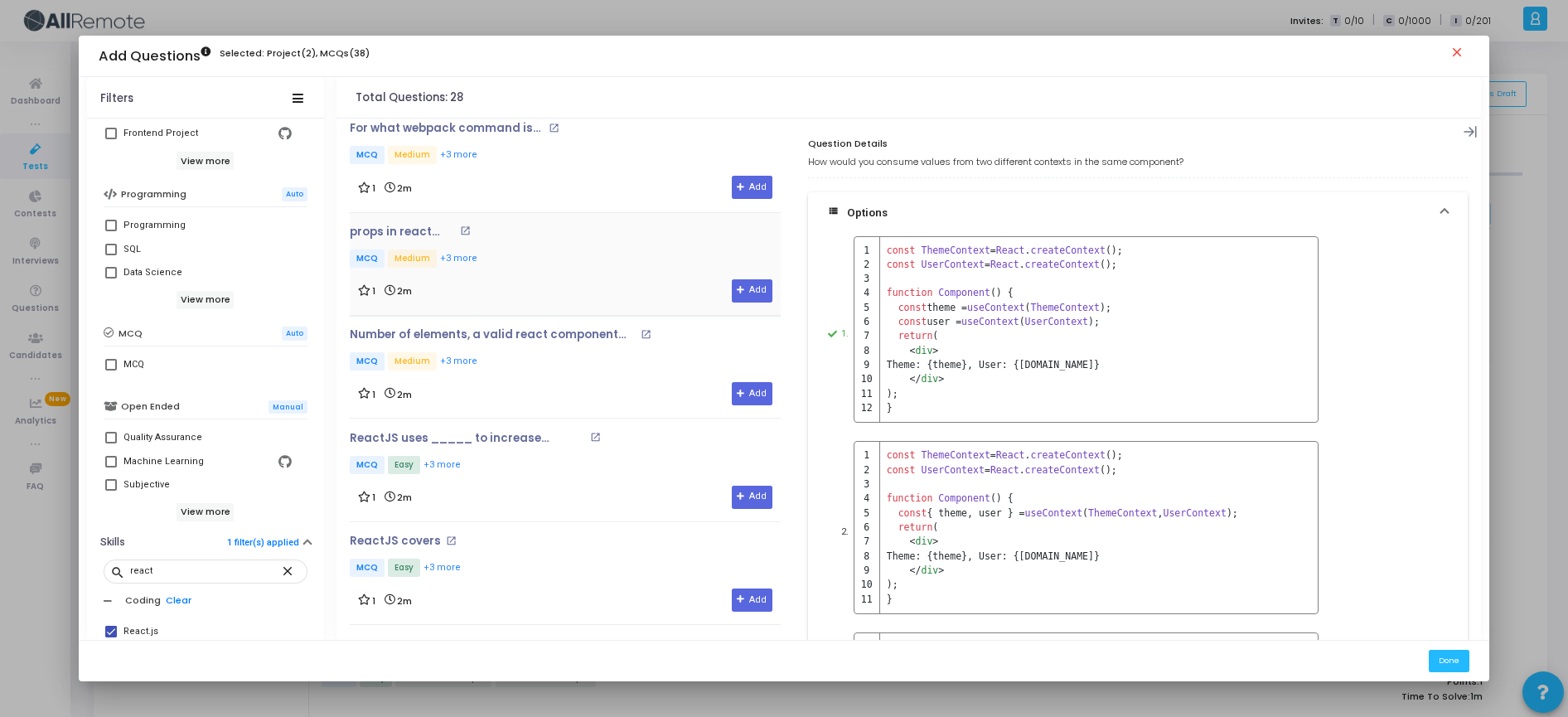
click at [570, 273] on div "props in react can open_in_new MCQ Medium +3 more 1 2m Add" at bounding box center [566, 263] width 431 height 77
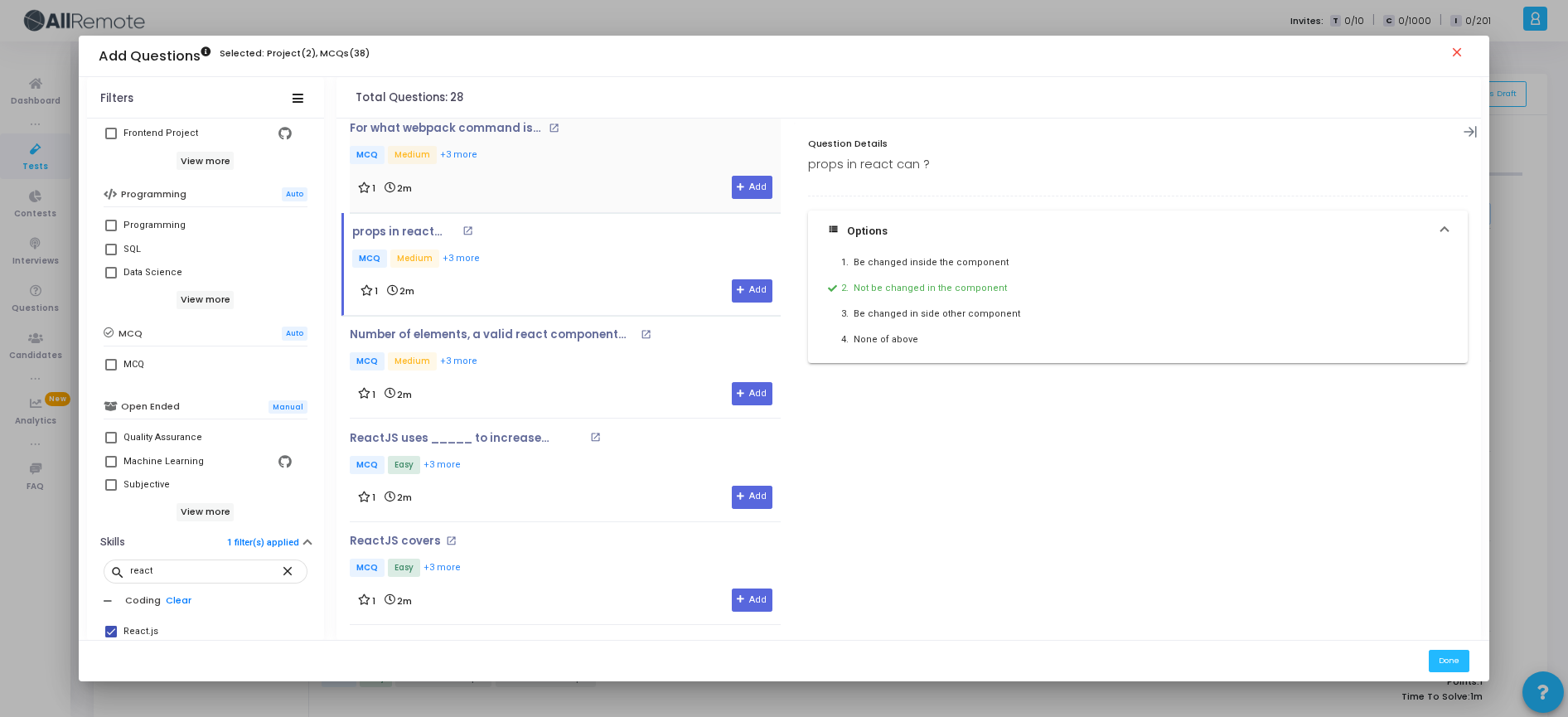
click at [579, 152] on div "For what webpack command is used? open_in_new MCQ Medium +3 more 1 2m Add" at bounding box center [566, 160] width 431 height 77
click at [749, 193] on button "Add" at bounding box center [752, 187] width 41 height 23
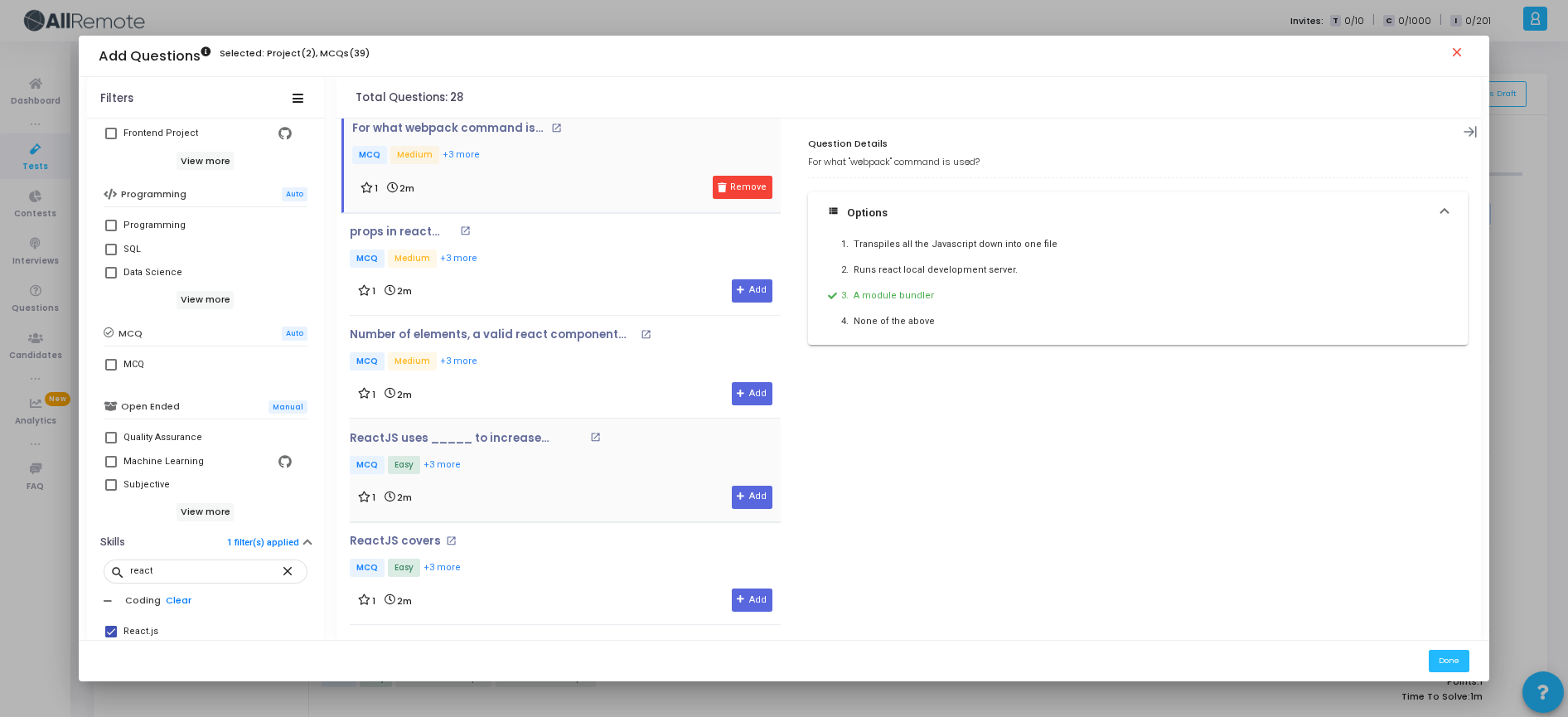
click at [613, 450] on div "ReactJS uses _____ to increase performance open_in_new MCQ Easy +3 more" at bounding box center [493, 455] width 288 height 45
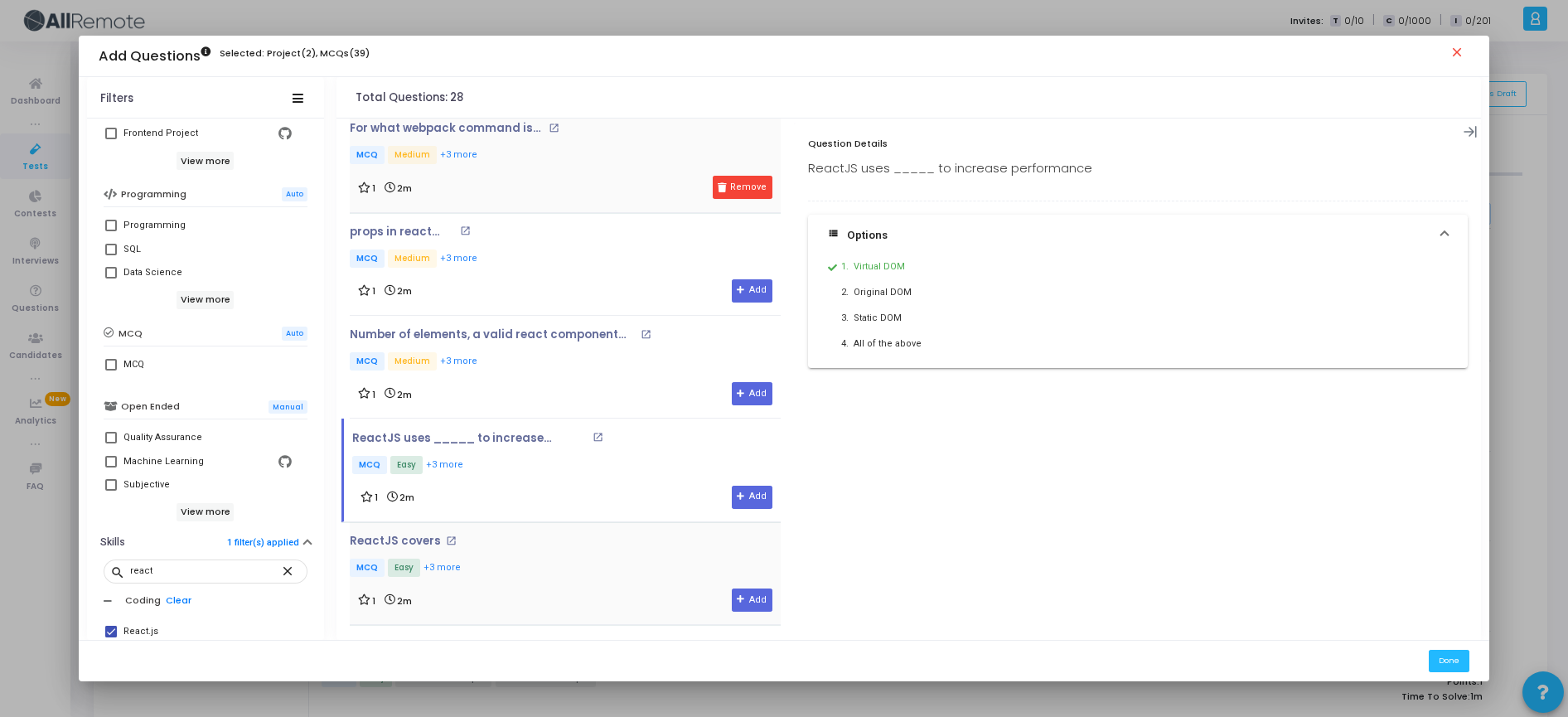
click at [628, 601] on div "1 2m Add" at bounding box center [565, 600] width 414 height 23
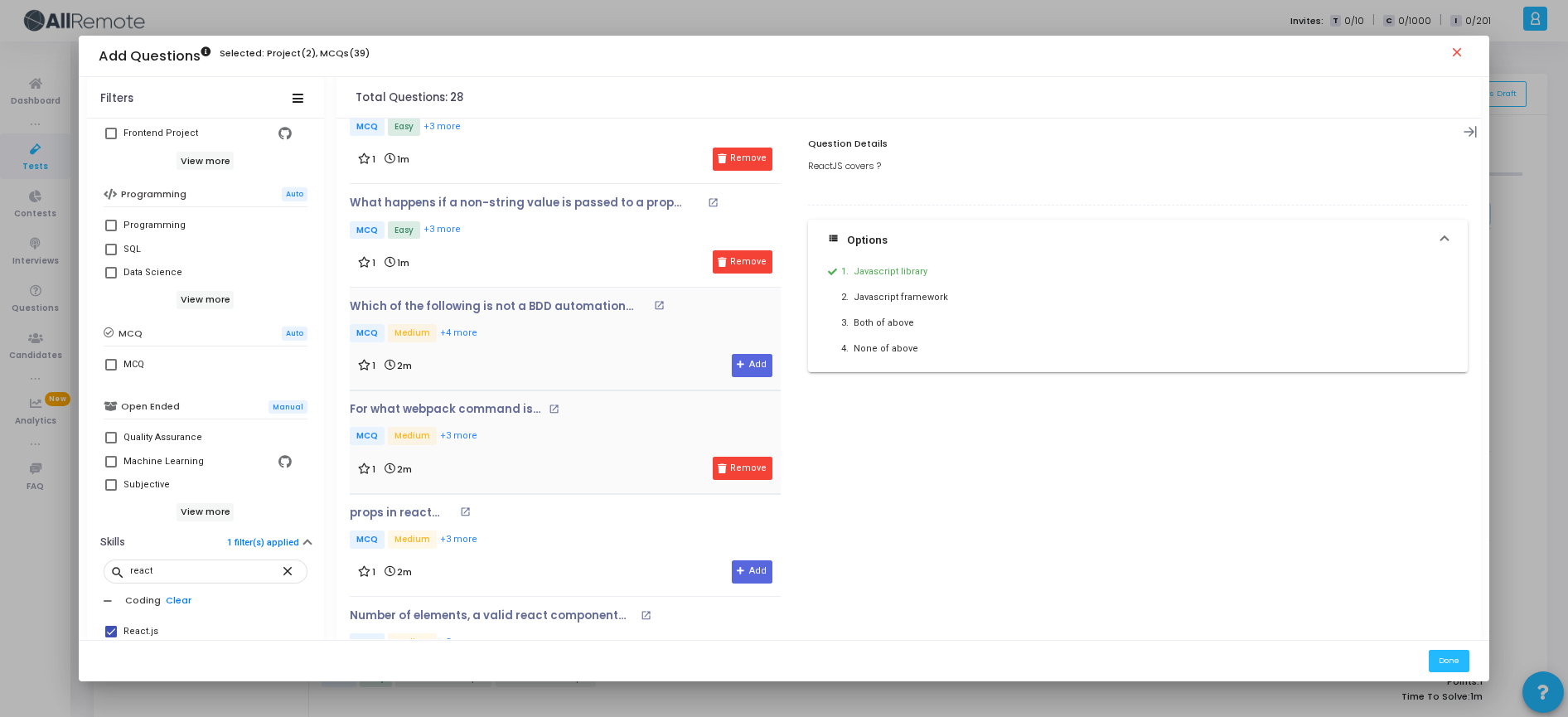
scroll to position [2011, 0]
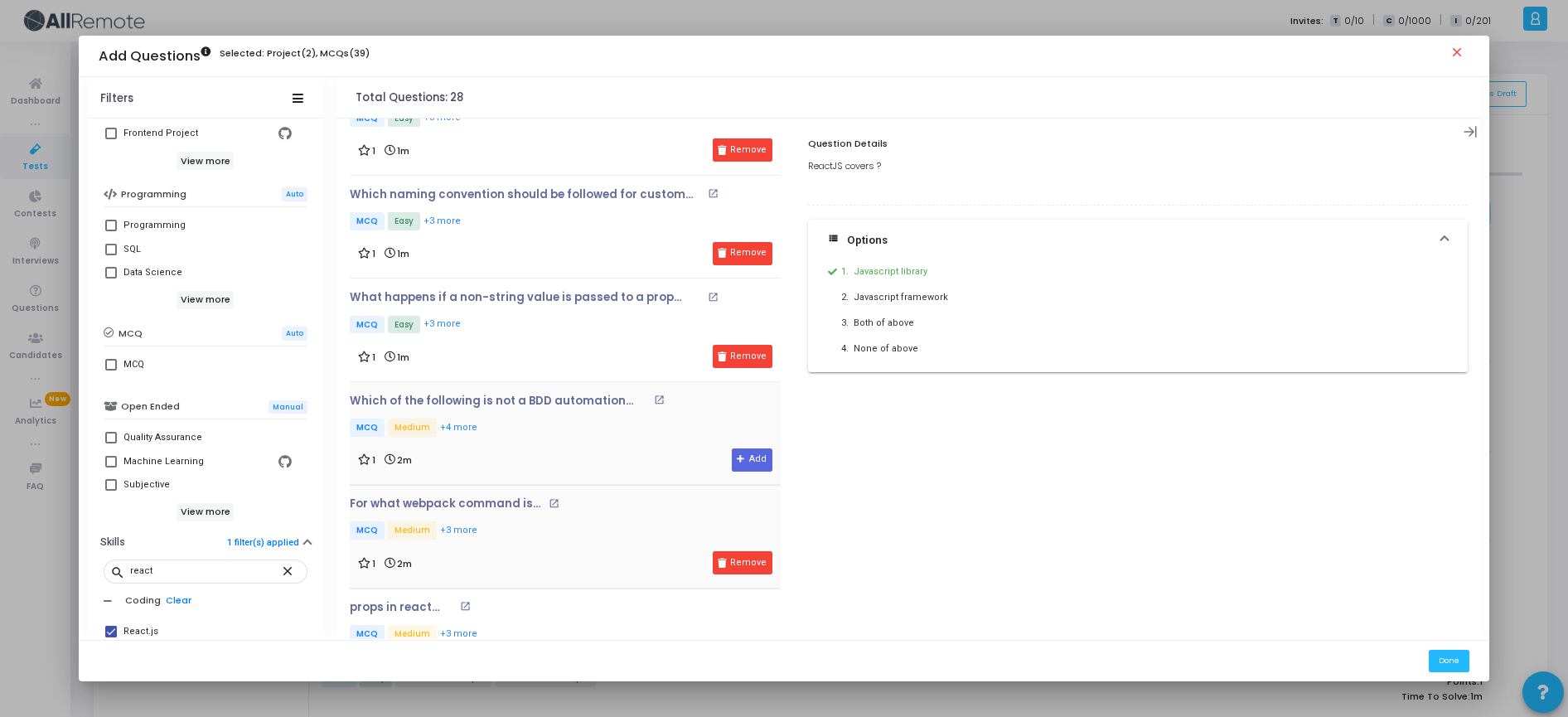
click at [565, 416] on div "Which of the following is not a BDD automation framework? open_in_new MCQ Mediu…" at bounding box center [532, 417] width 366 height 45
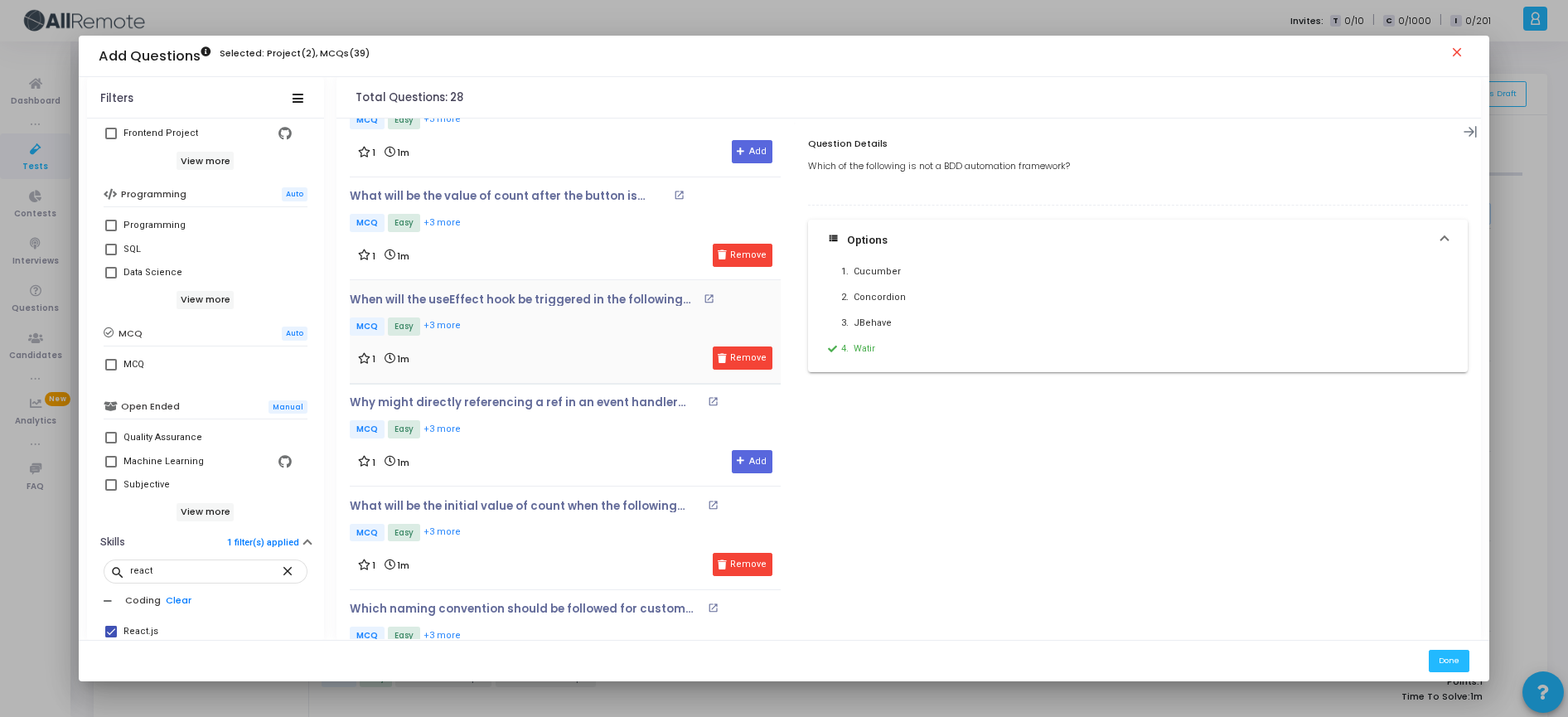
scroll to position [1585, 0]
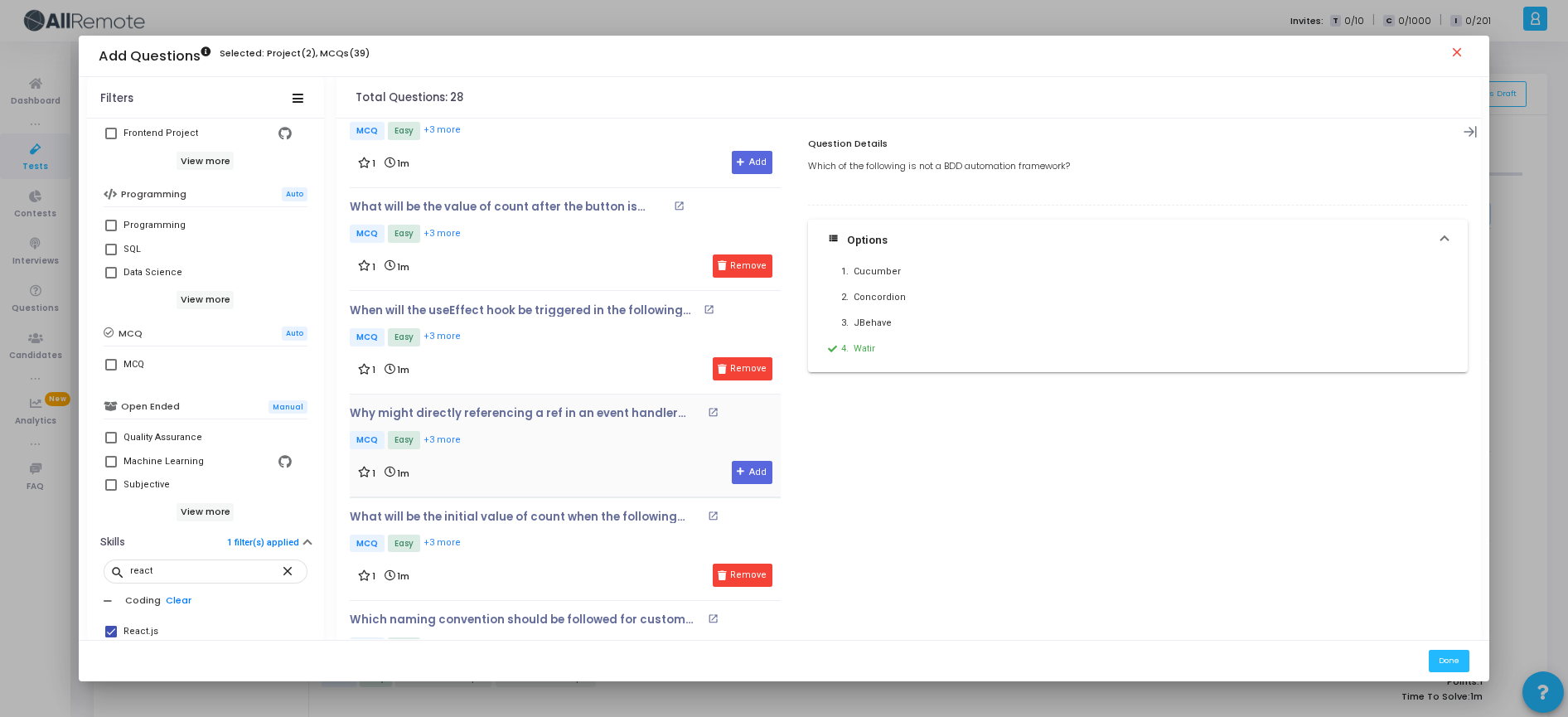
click at [547, 446] on p "MCQ Easy +3 more" at bounding box center [566, 441] width 431 height 20
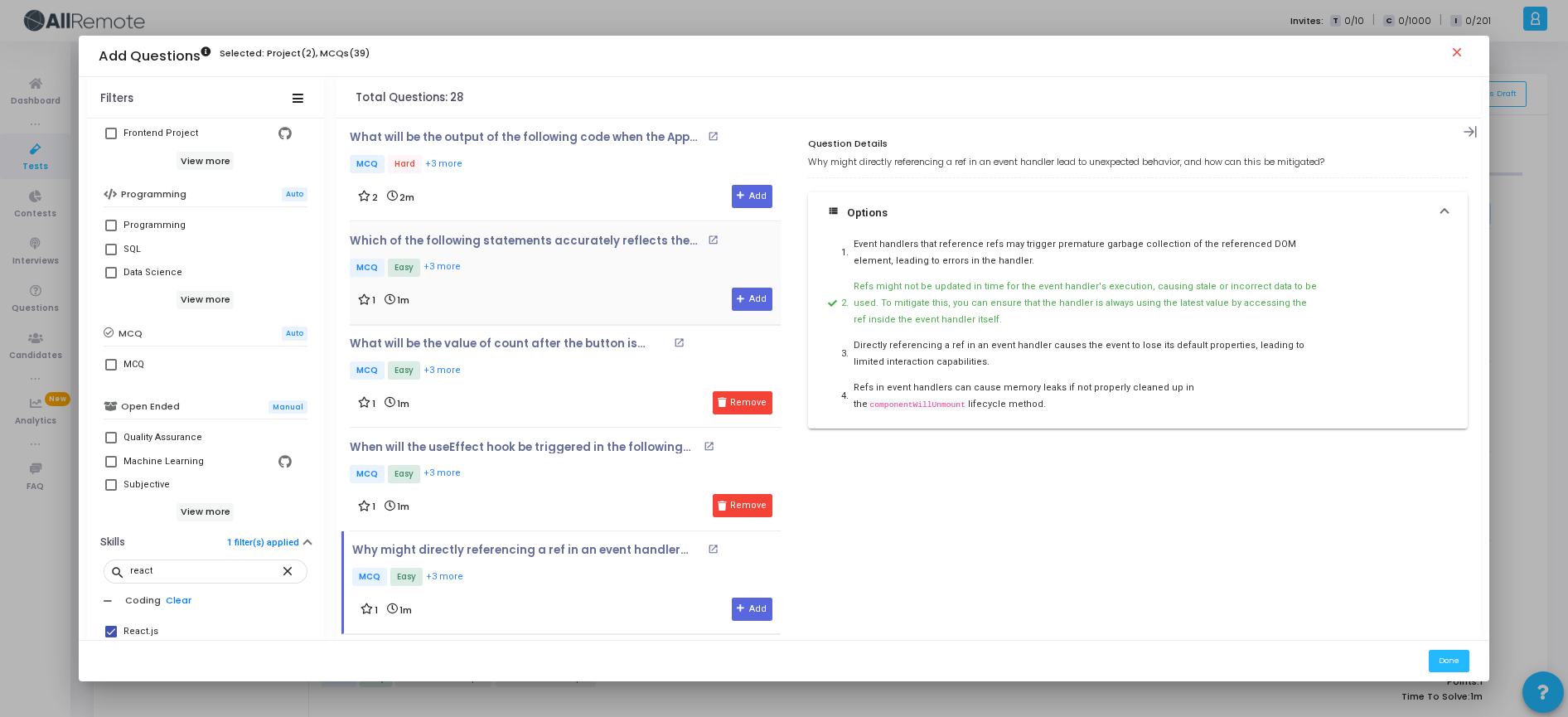
click at [576, 290] on div "1 1m Add" at bounding box center [565, 299] width 414 height 23
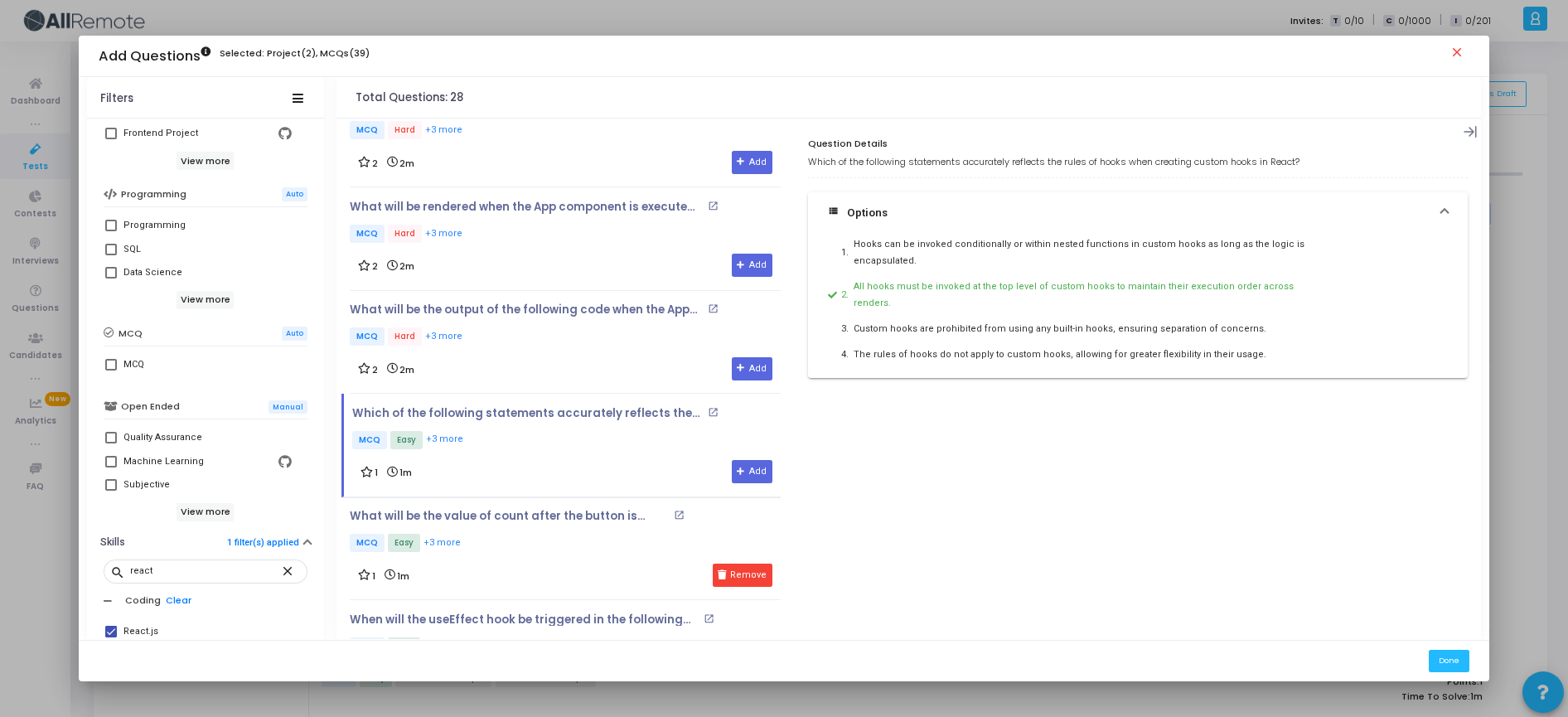
scroll to position [1243, 0]
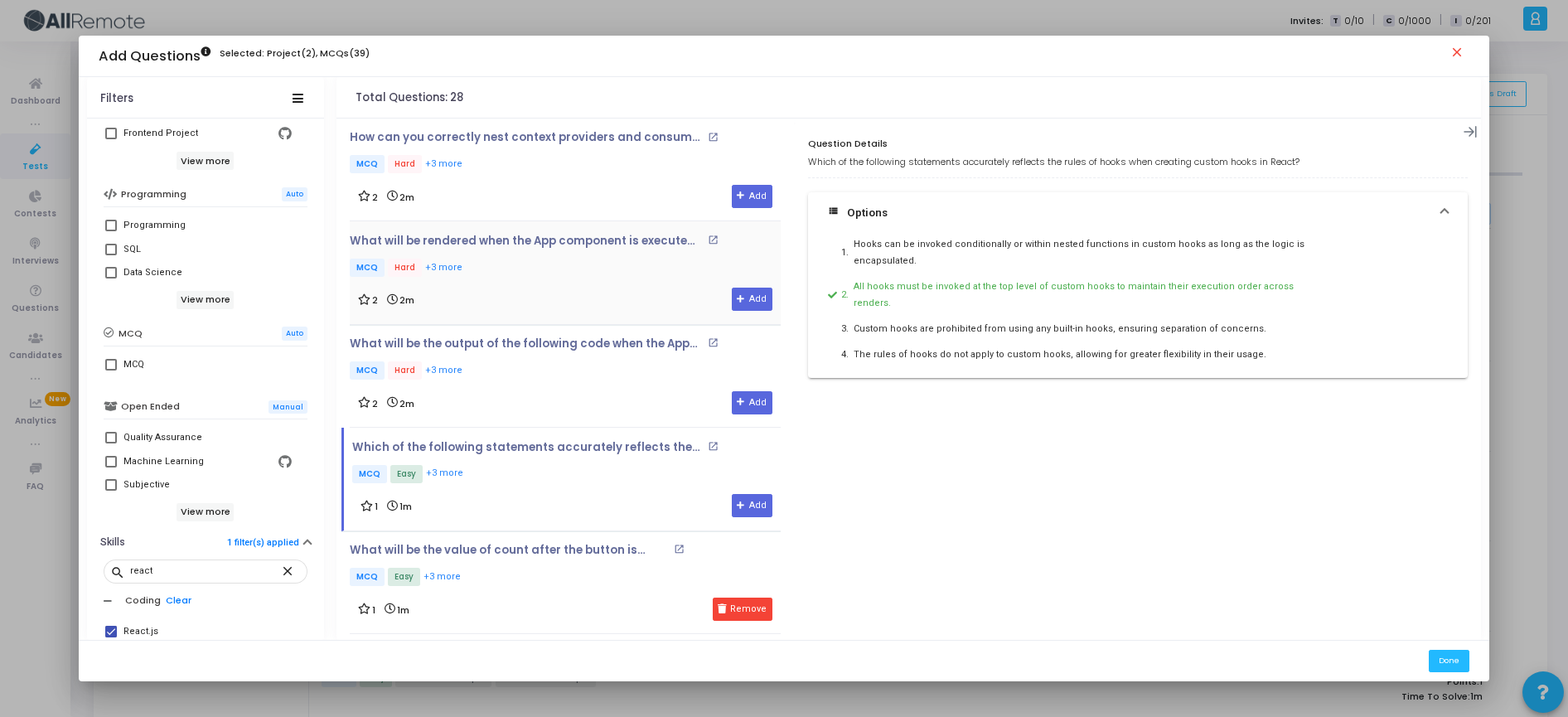
click at [561, 296] on div "2 2m Add" at bounding box center [565, 299] width 414 height 23
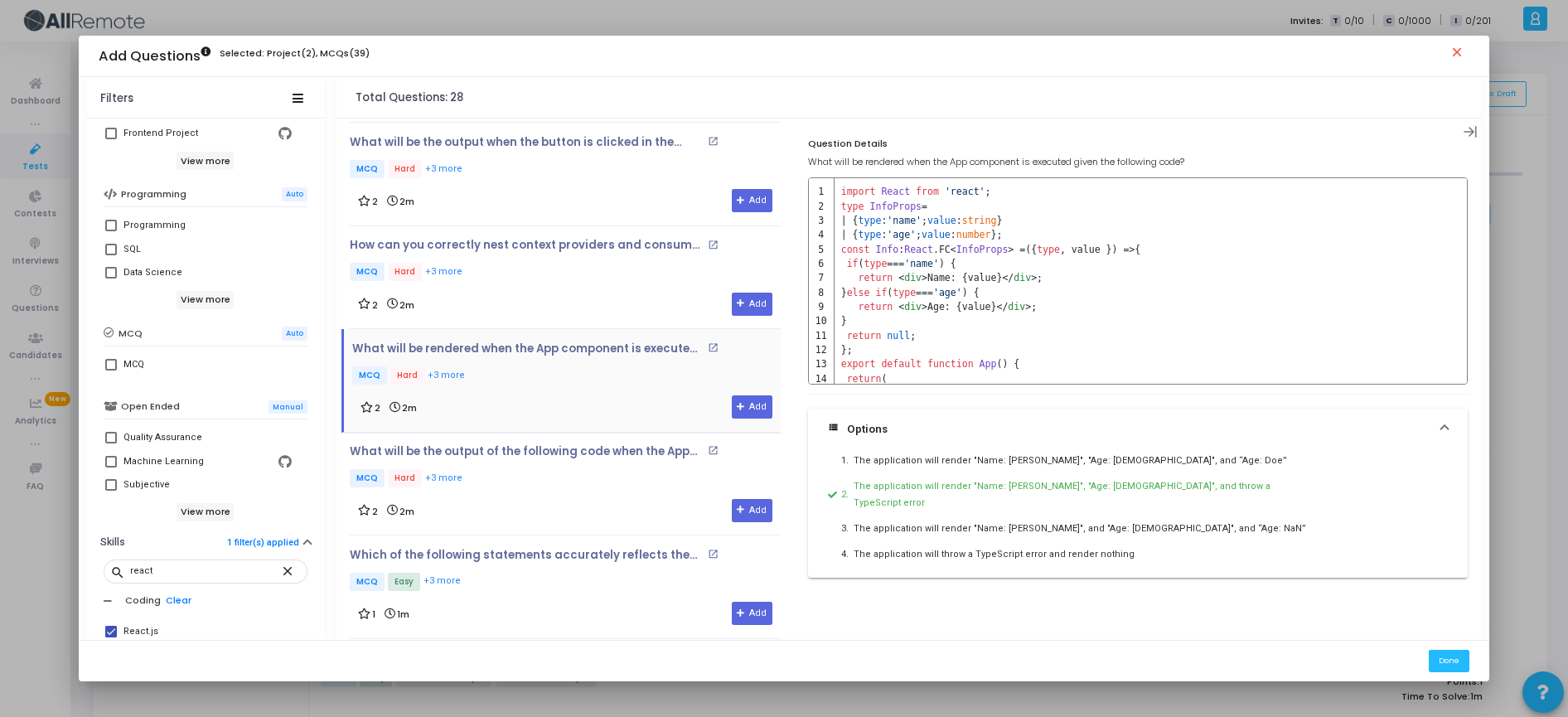
scroll to position [1131, 0]
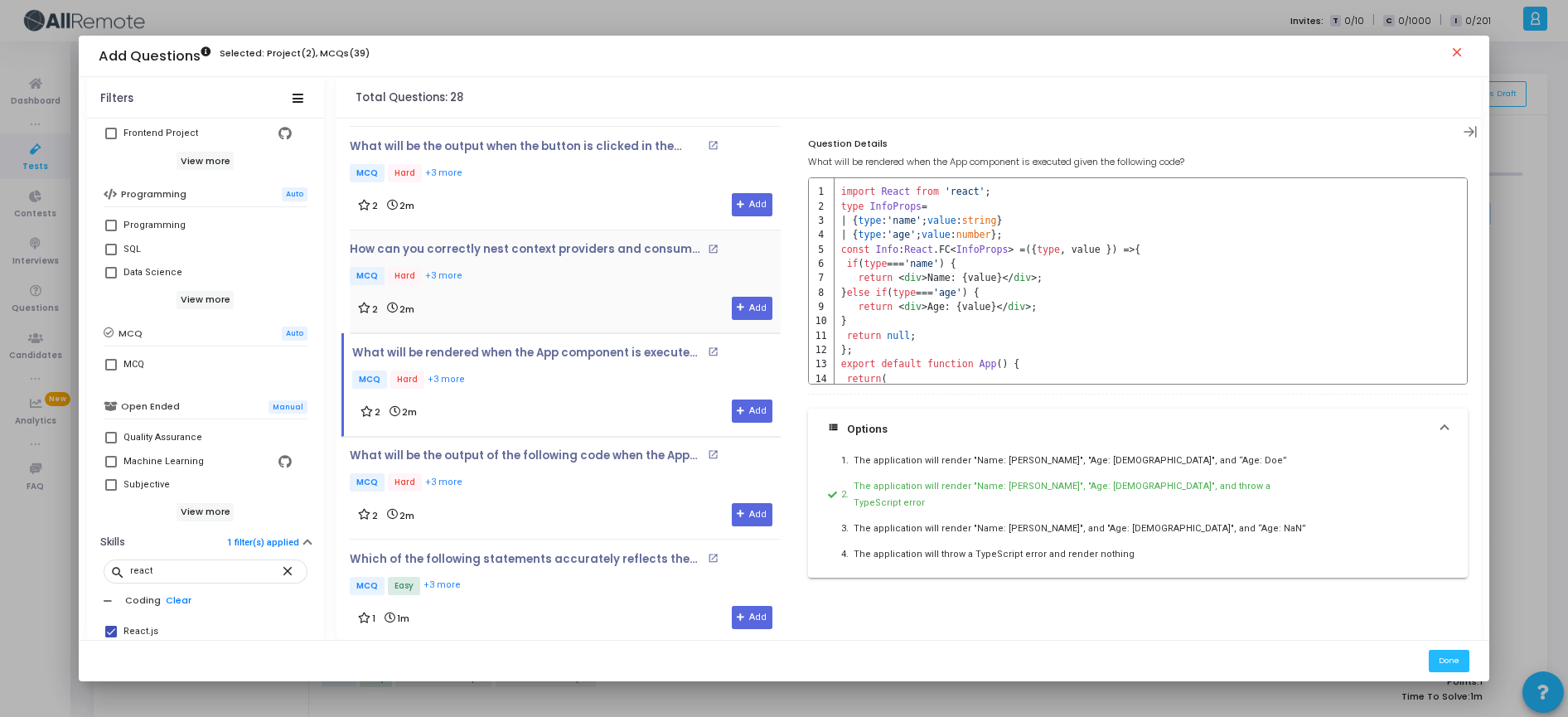
click at [578, 283] on p "MCQ Hard +3 more" at bounding box center [566, 277] width 431 height 20
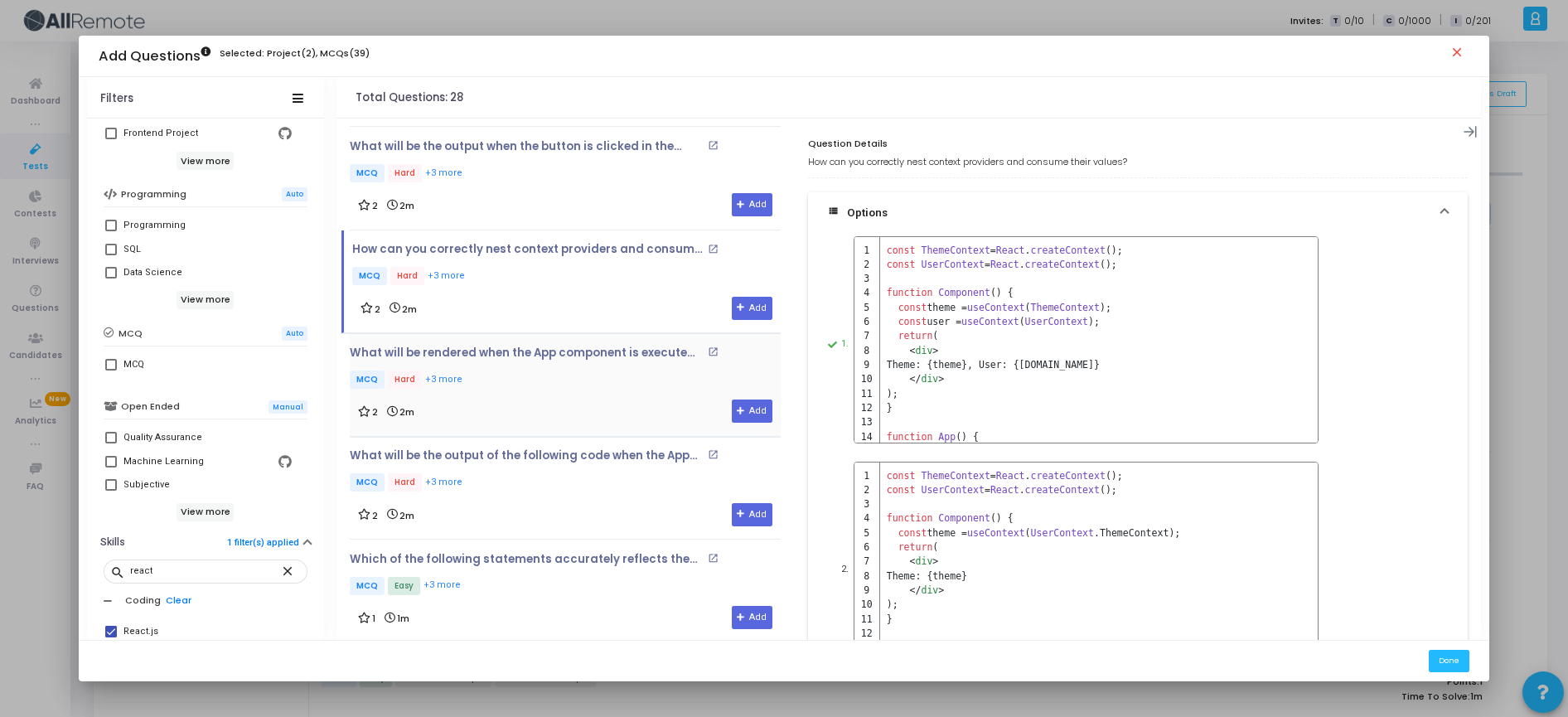
click at [604, 367] on div "What will be rendered when the App component is executed given the following co…" at bounding box center [566, 369] width 431 height 45
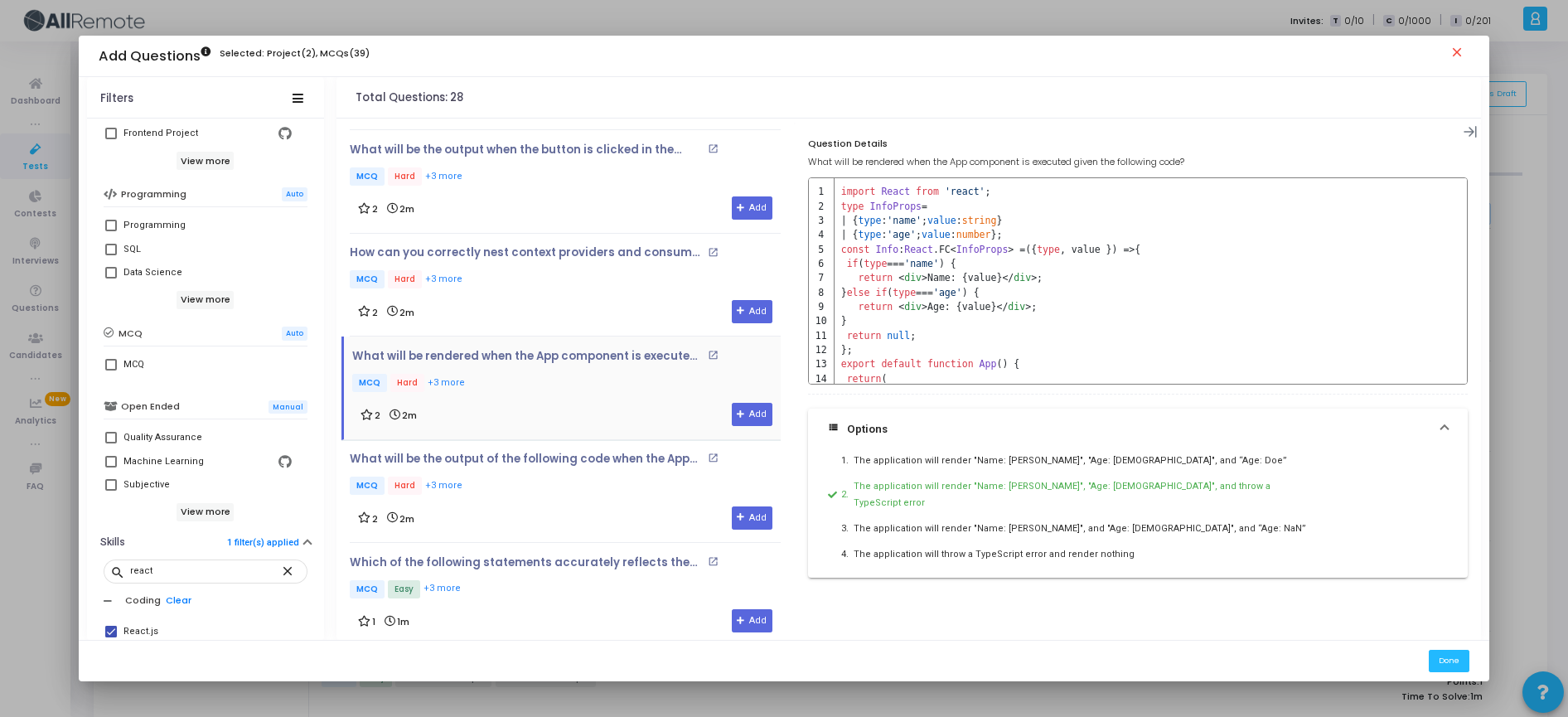
scroll to position [1123, 0]
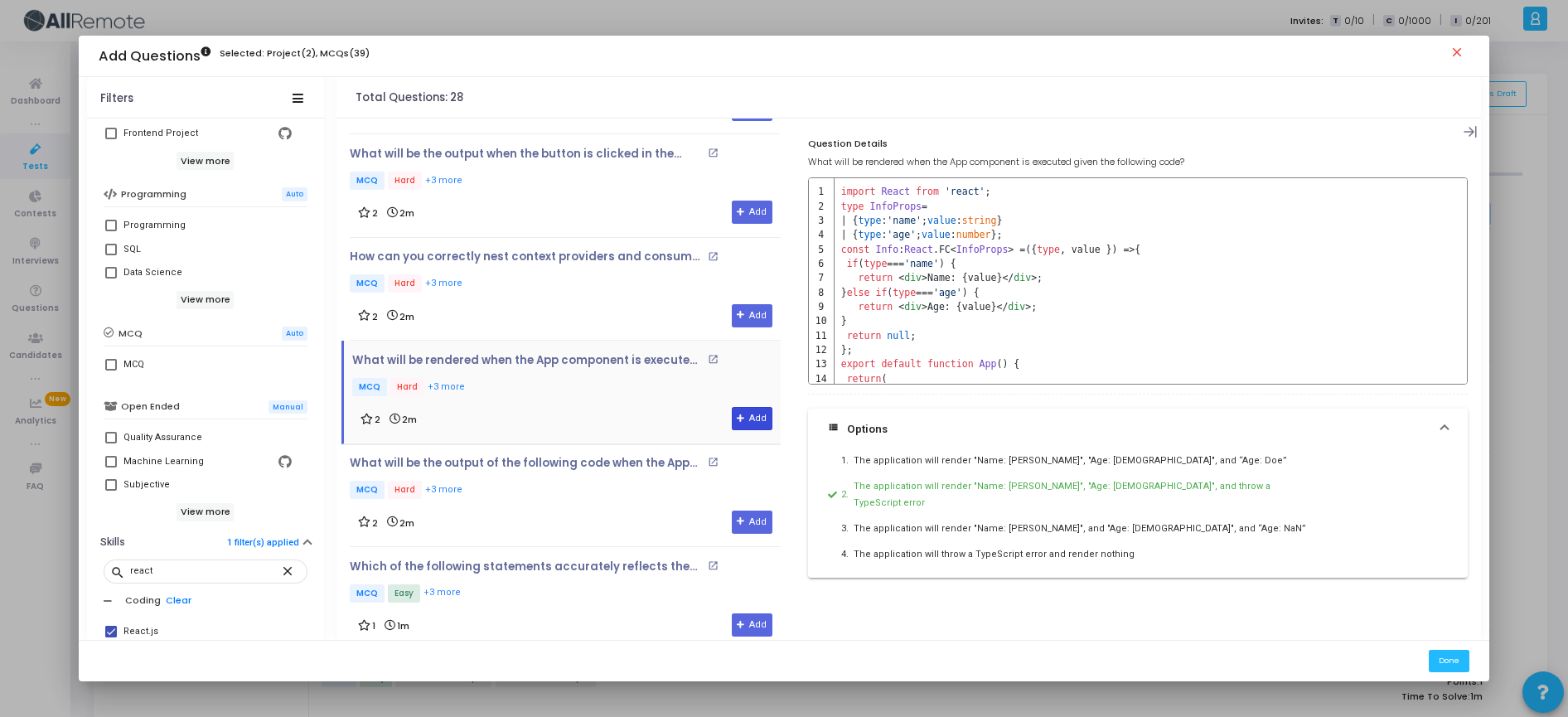
click at [761, 423] on button "Add" at bounding box center [752, 418] width 41 height 23
click at [1450, 666] on button "Done" at bounding box center [1449, 660] width 41 height 22
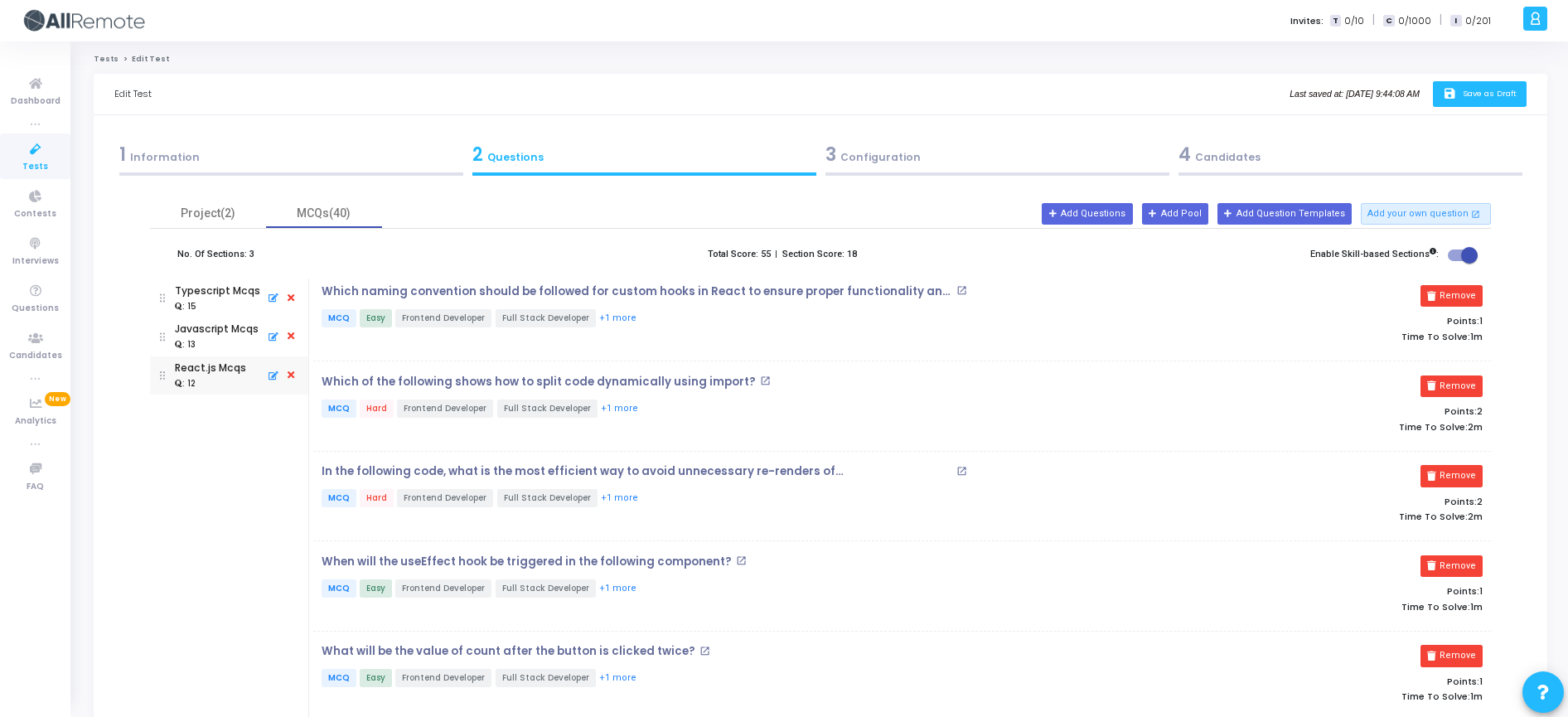
click at [1479, 104] on button "save Save as Draft" at bounding box center [1479, 94] width 94 height 25
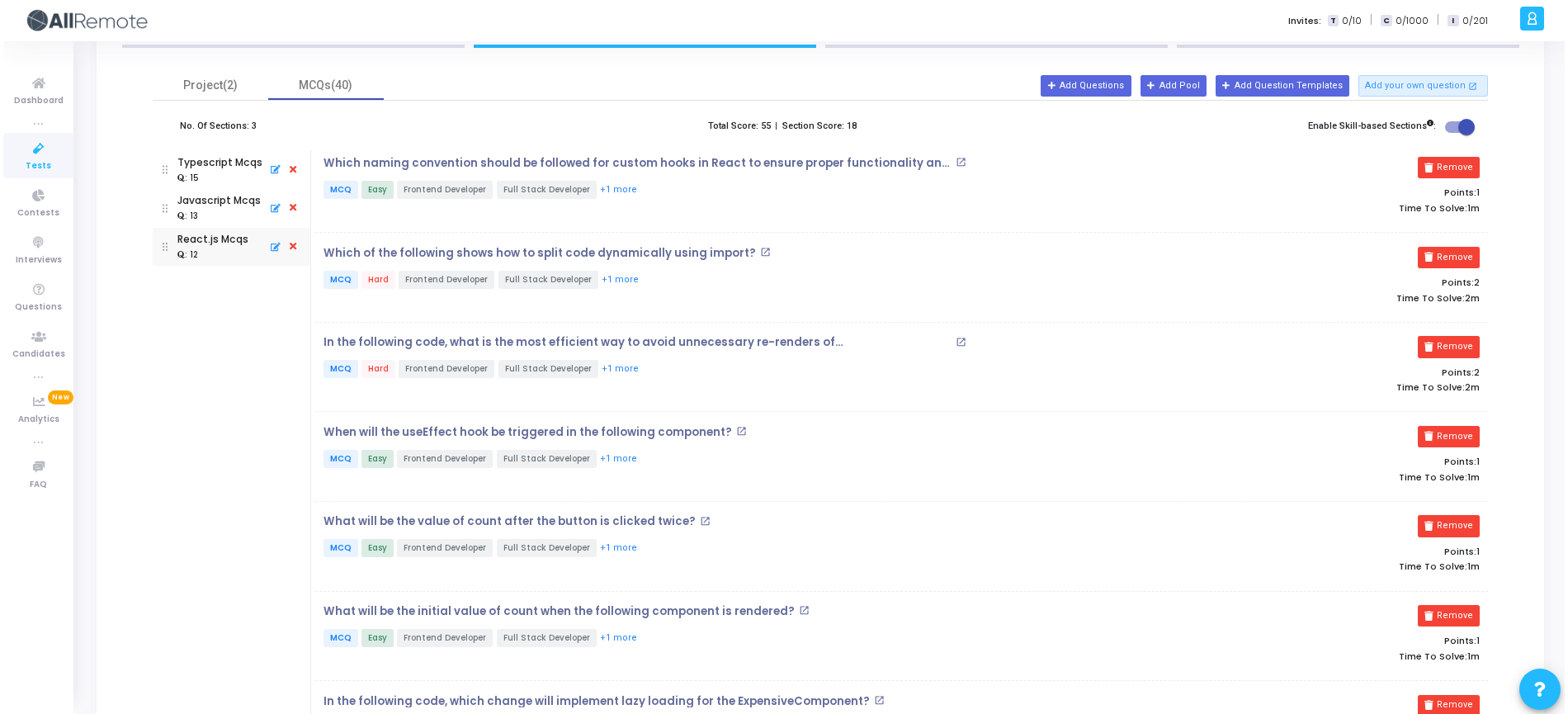
scroll to position [0, 0]
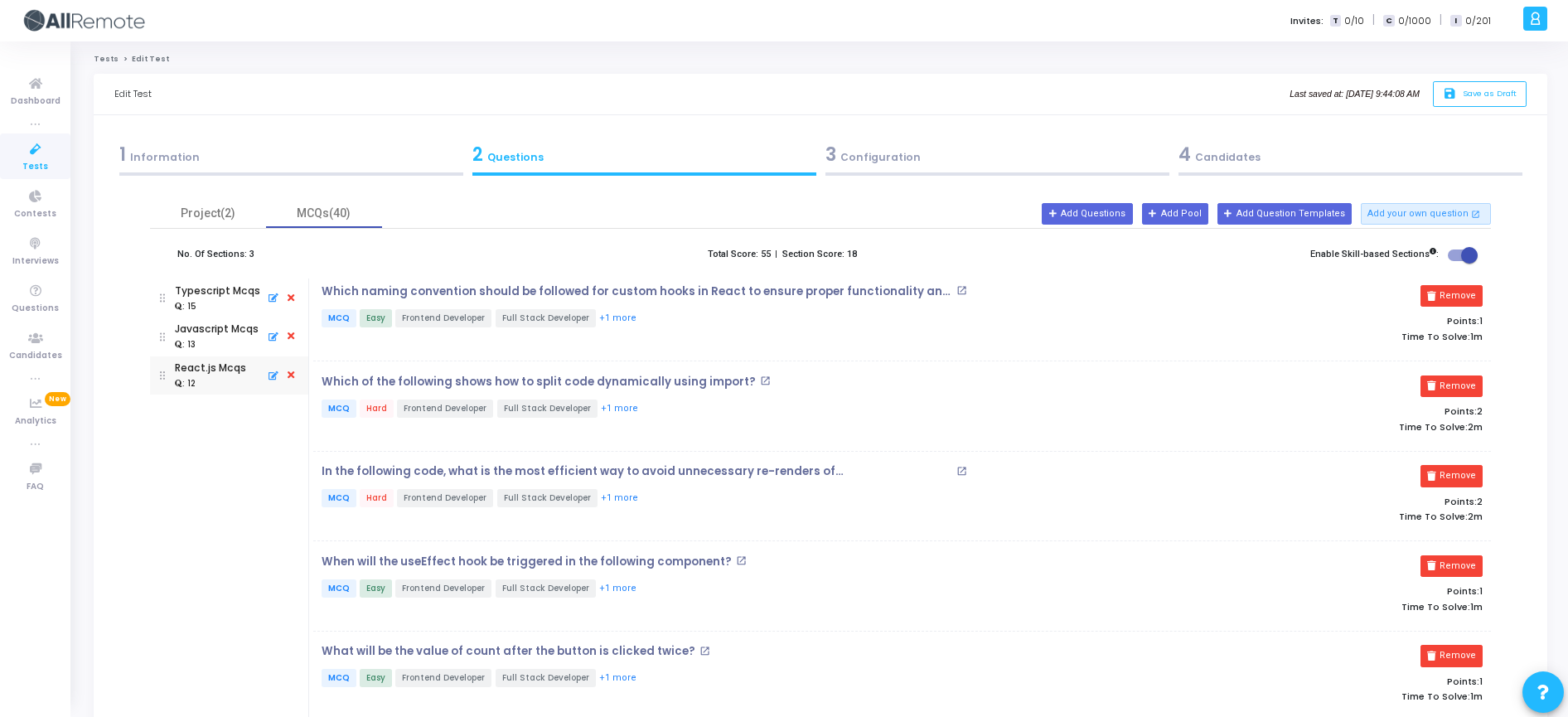
click at [146, 60] on span "Edit Test" at bounding box center [150, 59] width 37 height 10
click at [119, 59] on li "Edit Test" at bounding box center [144, 59] width 51 height 11
click at [107, 57] on link "Tests" at bounding box center [105, 59] width 24 height 10
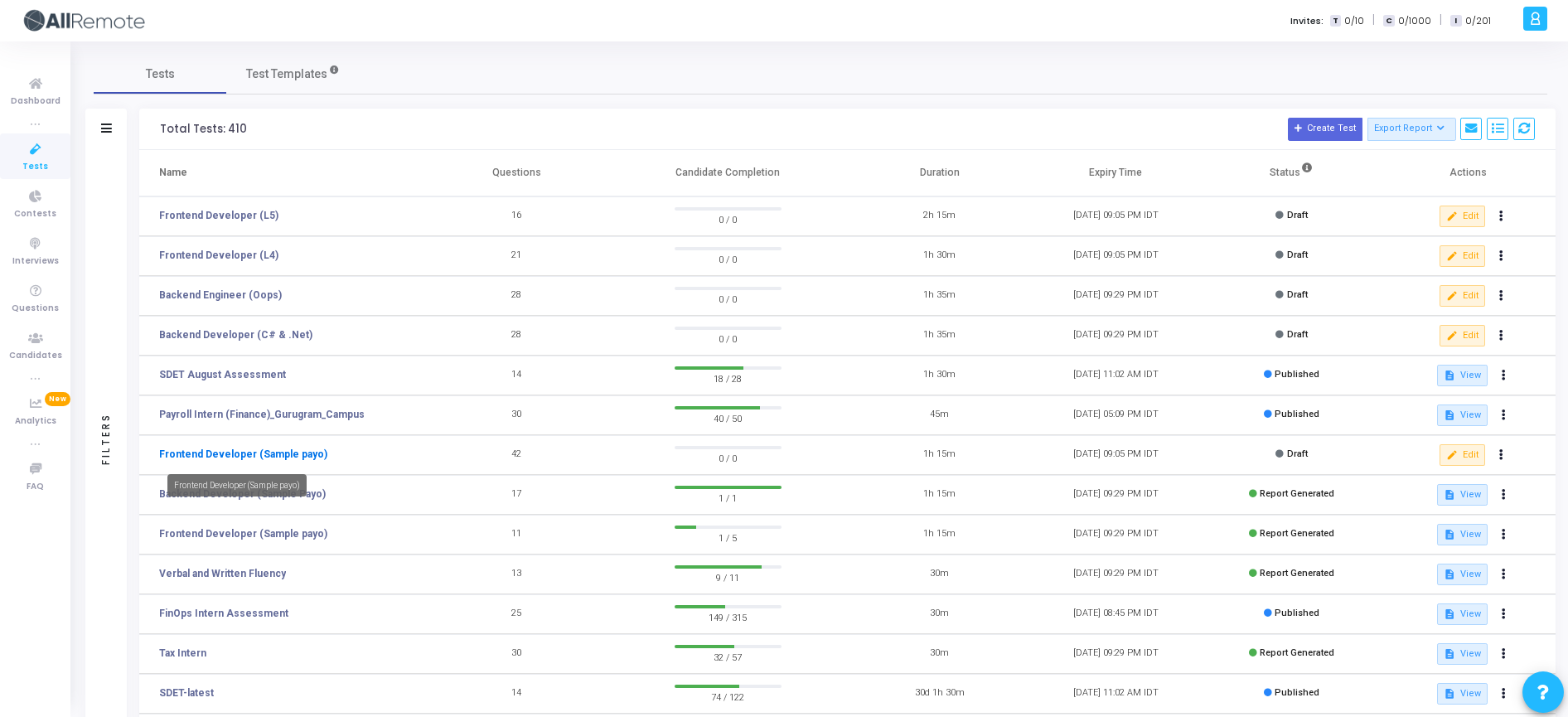
click at [303, 457] on link "Frontend Developer (Sample payo)" at bounding box center [243, 454] width 168 height 15
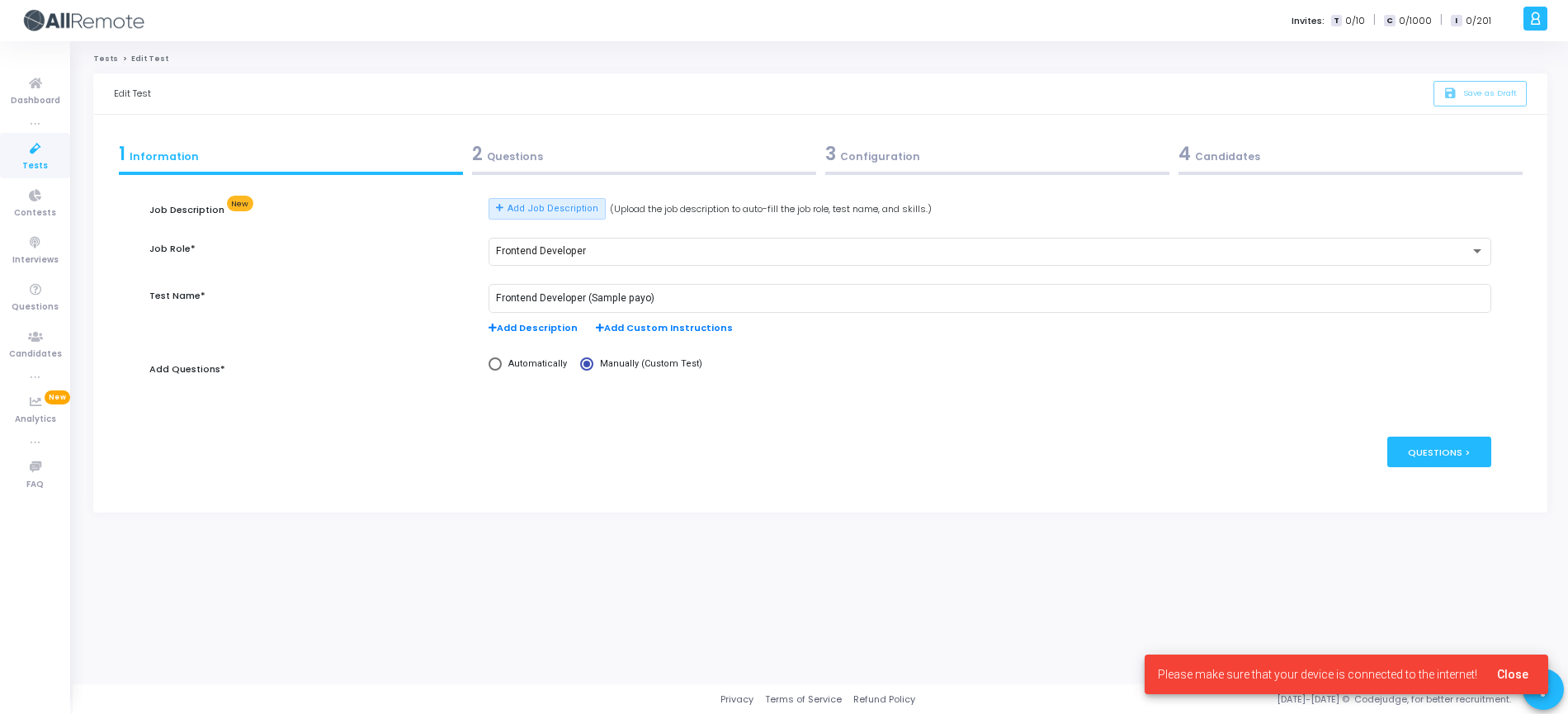
click at [591, 137] on div "2 Questions" at bounding box center [644, 157] width 354 height 45
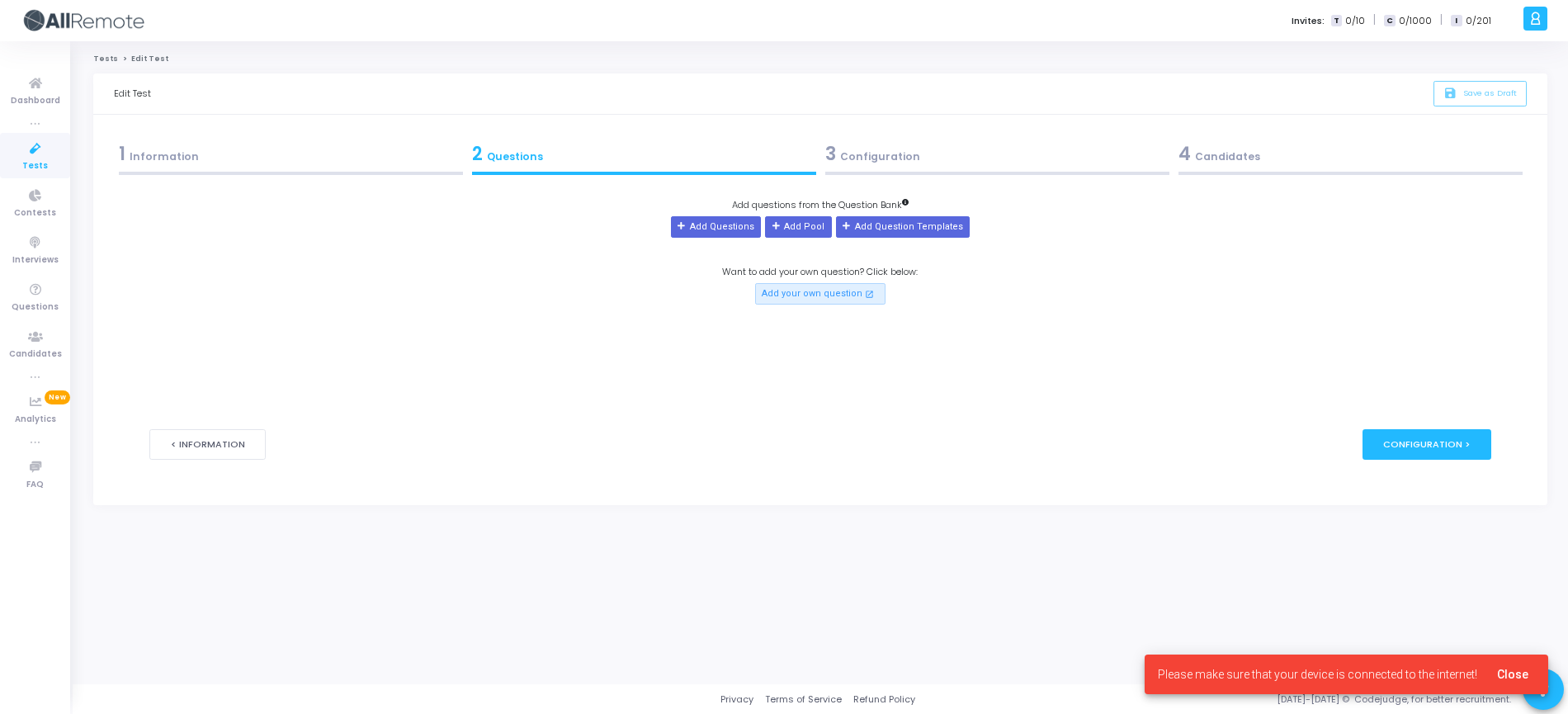
click at [225, 172] on div at bounding box center [290, 173] width 344 height 3
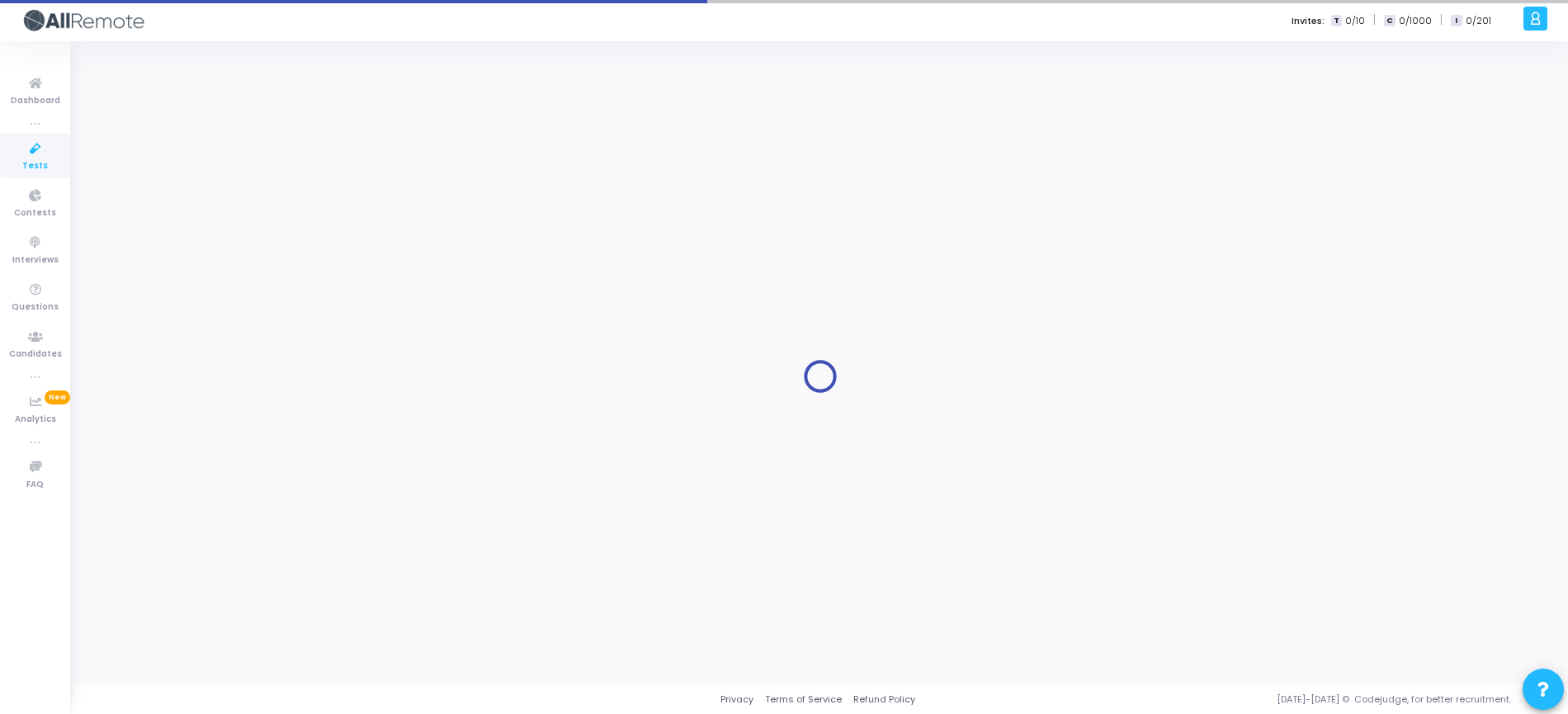
type input "Frontend Developer (Sample payo)"
